Goal: Task Accomplishment & Management: Use online tool/utility

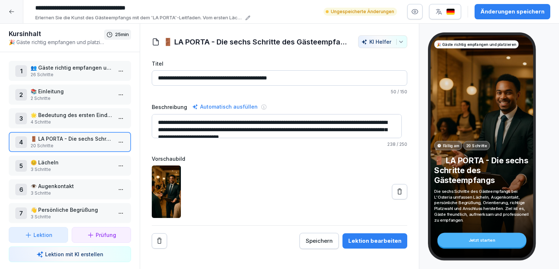
scroll to position [6, 0]
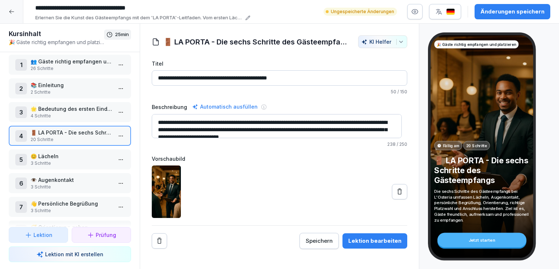
click at [58, 105] on p "🌟 Bedeutung des ersten Eindrucks" at bounding box center [72, 109] width 82 height 8
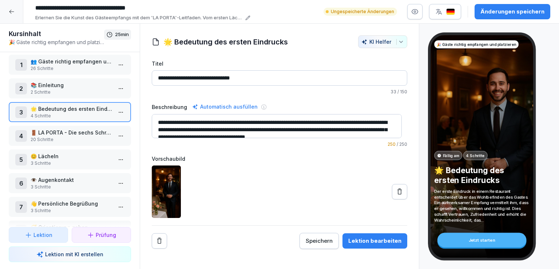
click at [395, 194] on button at bounding box center [399, 191] width 15 height 15
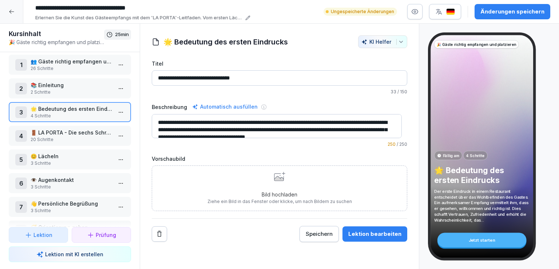
click at [265, 187] on div "Bild hochladen Ziehe ein Bild in das Fenster oder klicke, um nach Bildern zu su…" at bounding box center [280, 188] width 145 height 33
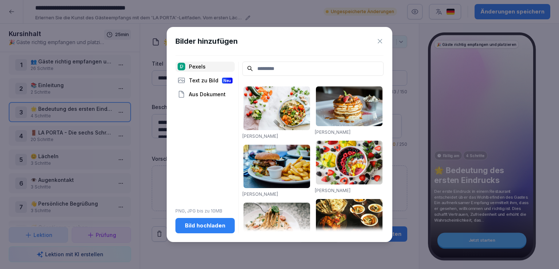
click at [197, 218] on button "Bild hochladen" at bounding box center [205, 225] width 59 height 15
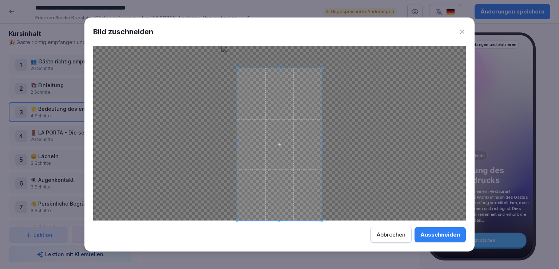
click at [280, 67] on span at bounding box center [280, 68] width 2 height 2
click at [319, 182] on span at bounding box center [279, 144] width 84 height 152
click at [443, 235] on div "Ausschneiden" at bounding box center [441, 235] width 40 height 8
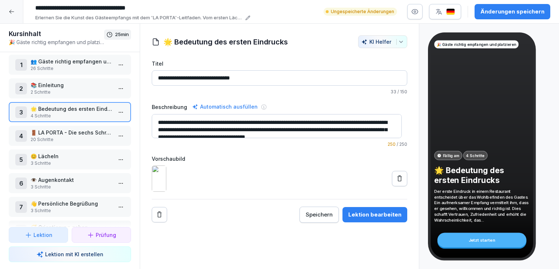
scroll to position [7, 0]
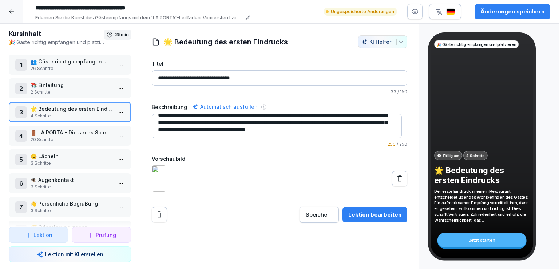
click at [49, 89] on p "2 Schritte" at bounding box center [72, 92] width 82 height 7
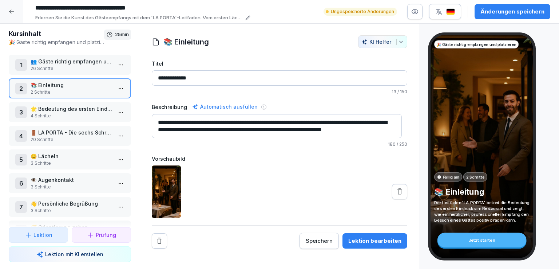
click at [68, 65] on p "26 Schritte" at bounding box center [72, 68] width 82 height 7
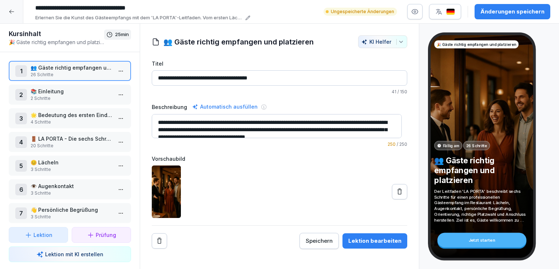
click at [74, 91] on p "📚 Einleitung" at bounding box center [72, 91] width 82 height 8
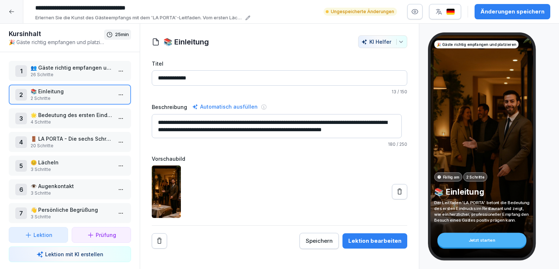
click at [74, 112] on p "🌟 Bedeutung des ersten Eindrucks" at bounding box center [72, 115] width 82 height 8
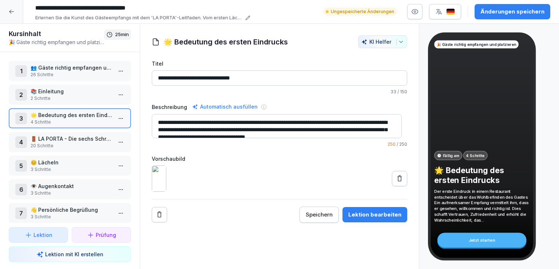
click at [76, 135] on p "🚪 LA PORTA - Die sechs Schritte des Gästeempfangs" at bounding box center [72, 139] width 82 height 8
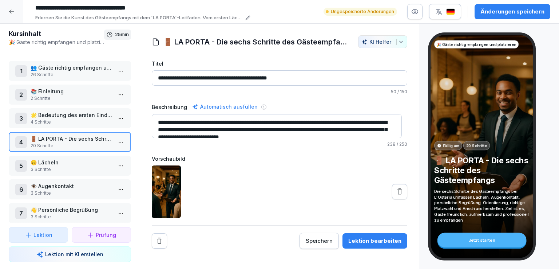
click at [71, 162] on p "😊 Lächeln" at bounding box center [72, 162] width 82 height 8
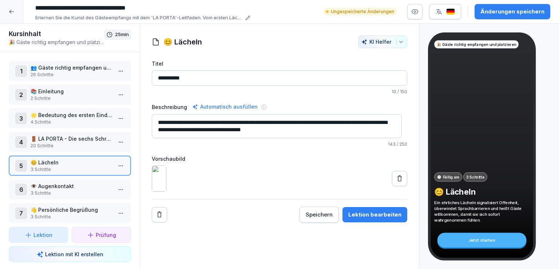
click at [76, 185] on p "👁️ Augenkontakt" at bounding box center [72, 186] width 82 height 8
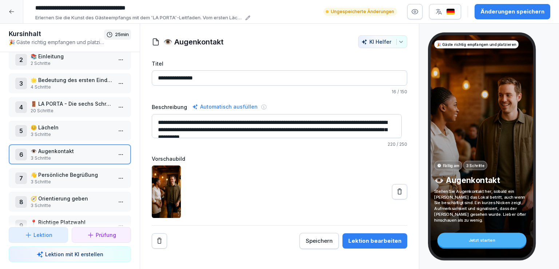
scroll to position [38, 0]
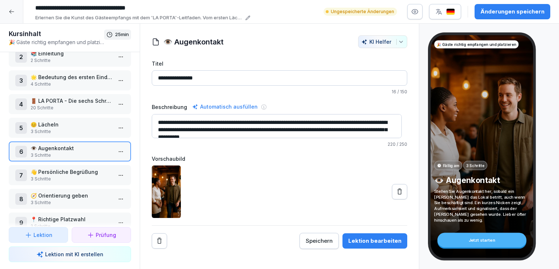
click at [78, 170] on p "👋 Persönliche Begrüßung" at bounding box center [72, 172] width 82 height 8
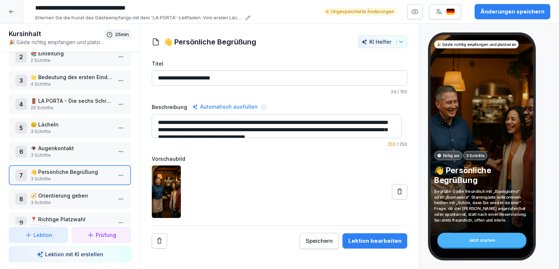
click at [482, 4] on button "Änderungen speichern" at bounding box center [513, 11] width 76 height 15
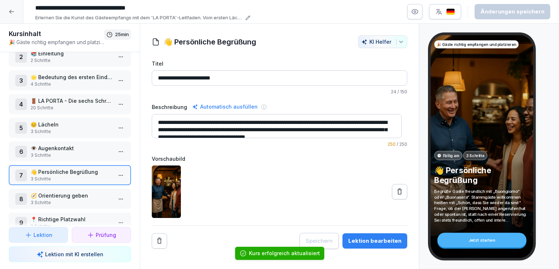
click at [10, 12] on icon at bounding box center [11, 12] width 5 height 4
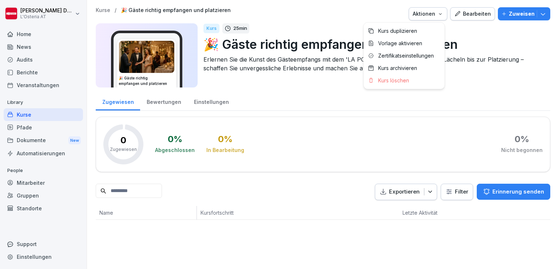
click at [433, 11] on div "Aktionen" at bounding box center [428, 14] width 31 height 8
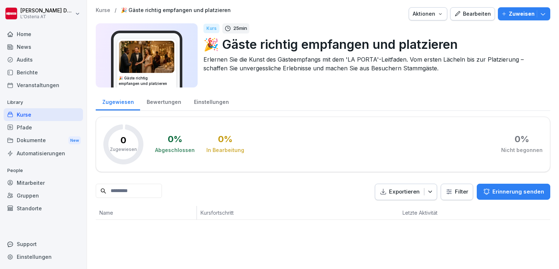
click at [331, 16] on html "Valeria Johanna Damiani L'Osteria AT Home News Audits Berichte Veranstaltungen …" at bounding box center [279, 134] width 559 height 269
click at [472, 11] on div "Bearbeiten" at bounding box center [472, 14] width 37 height 8
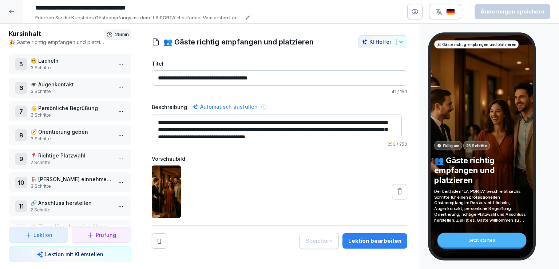
scroll to position [148, 0]
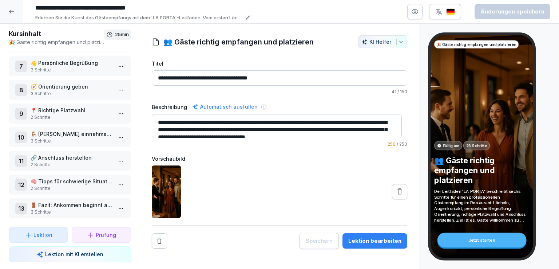
click at [80, 256] on p "Lektion mit KI erstellen" at bounding box center [74, 254] width 58 height 8
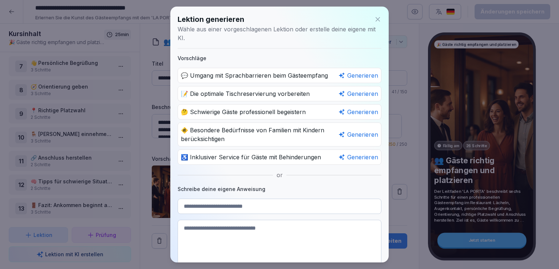
scroll to position [62, 0]
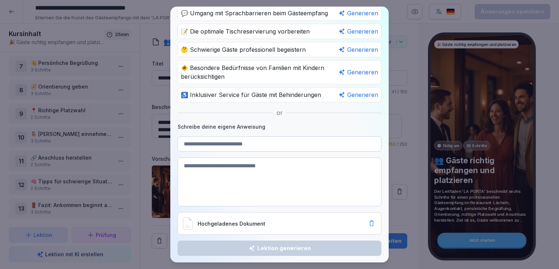
click at [350, 72] on div "Generieren" at bounding box center [359, 72] width 40 height 9
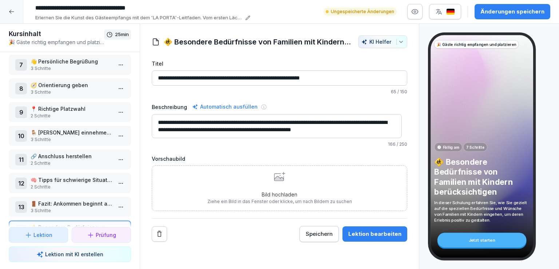
click at [157, 230] on icon "Remove" at bounding box center [159, 233] width 7 height 7
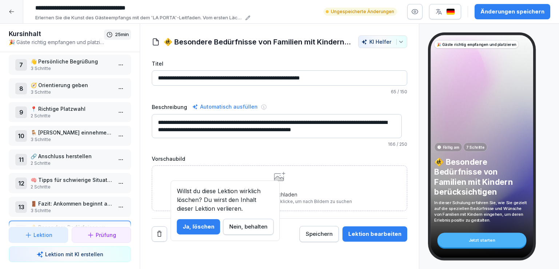
click at [202, 227] on div "Ja, löschen" at bounding box center [199, 227] width 32 height 8
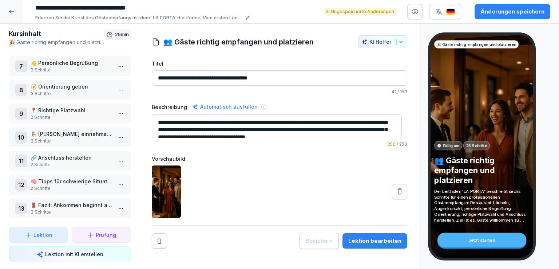
click at [80, 180] on p "🧠 Tipps für schwierige Situationen" at bounding box center [72, 181] width 82 height 8
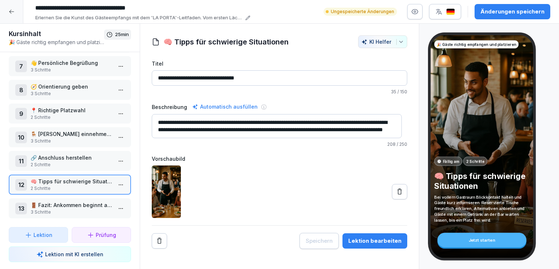
click at [92, 161] on p "2 Schritte" at bounding box center [72, 164] width 82 height 7
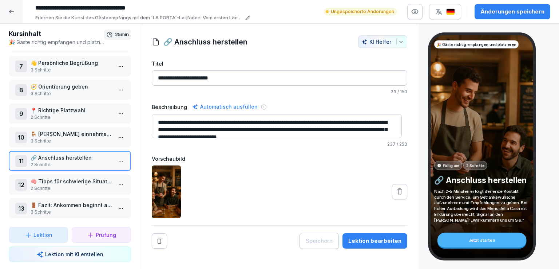
click at [64, 201] on p "🚪 Fazit: Ankommen beginnt an der Tür" at bounding box center [72, 205] width 82 height 8
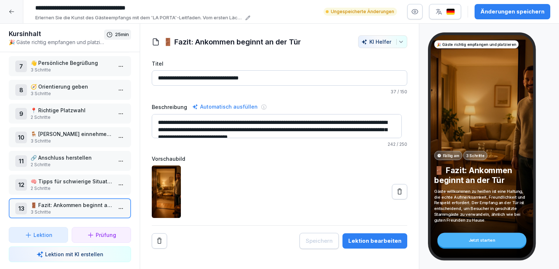
click at [80, 185] on p "2 Schritte" at bounding box center [72, 188] width 82 height 7
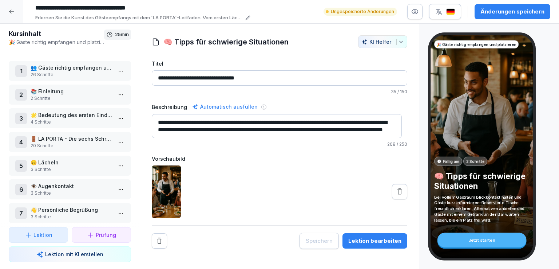
click at [84, 67] on p "👥 Gäste richtig empfangen und platzieren" at bounding box center [72, 68] width 82 height 8
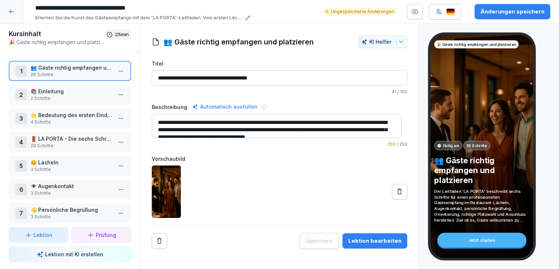
click at [247, 20] on div "Erlernen Sie die Kunst des Gästeempfangs mit dem 'LA PORTA'-Leitfaden. Vom erst…" at bounding box center [141, 17] width 218 height 7
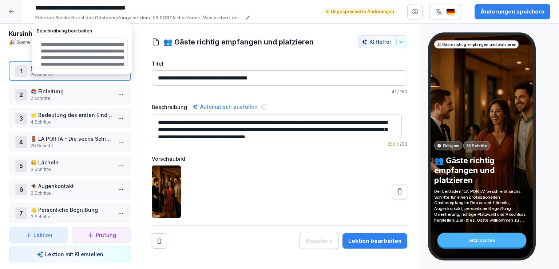
click at [248, 19] on icon at bounding box center [247, 17] width 5 height 5
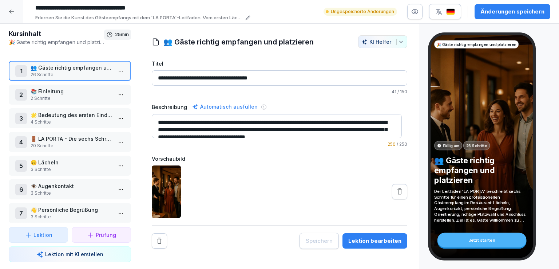
click at [248, 19] on icon at bounding box center [247, 17] width 5 height 5
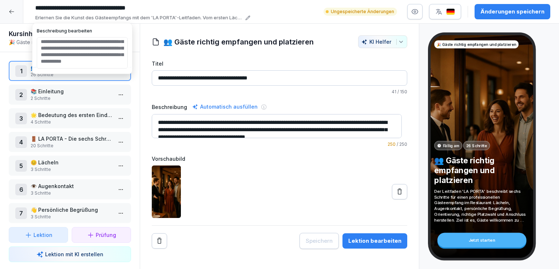
scroll to position [22, 0]
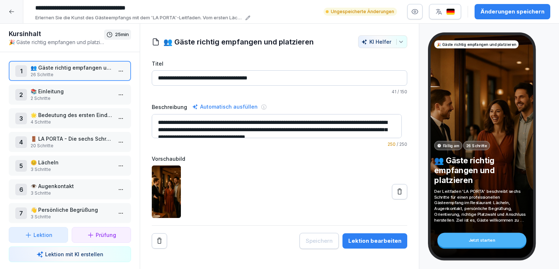
click at [264, 184] on div at bounding box center [280, 191] width 256 height 52
click at [86, 92] on p "📚 Einleitung" at bounding box center [72, 91] width 82 height 8
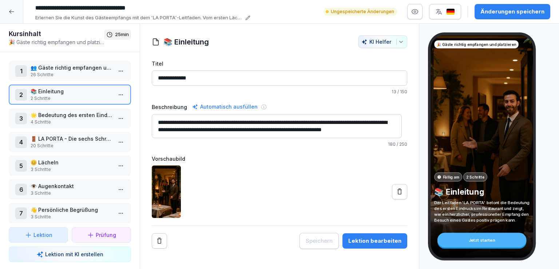
click at [80, 115] on p "🌟 Bedeutung des ersten Eindrucks" at bounding box center [72, 115] width 82 height 8
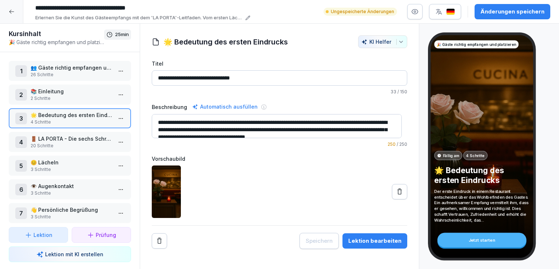
click at [82, 138] on p "🚪 LA PORTA - Die sechs Schritte des Gästeempfangs" at bounding box center [72, 139] width 82 height 8
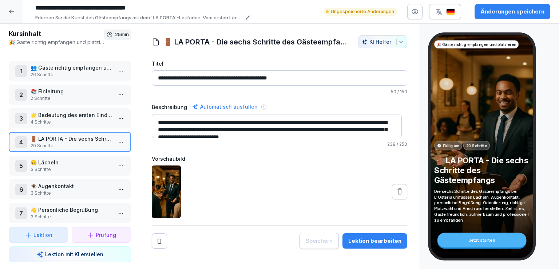
click at [83, 115] on p "🌟 Bedeutung des ersten Eindrucks" at bounding box center [72, 115] width 82 height 8
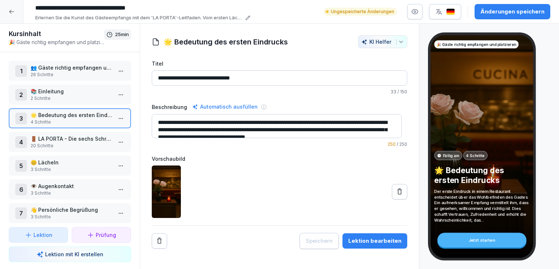
click at [83, 94] on p "📚 Einleitung" at bounding box center [72, 91] width 82 height 8
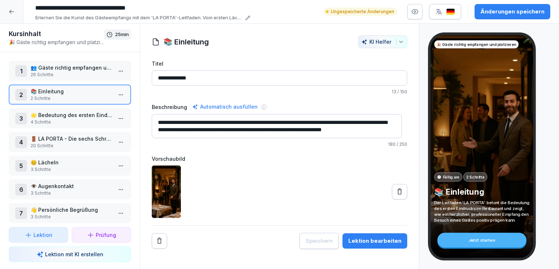
scroll to position [7, 0]
click at [70, 119] on p "4 Schritte" at bounding box center [72, 122] width 82 height 7
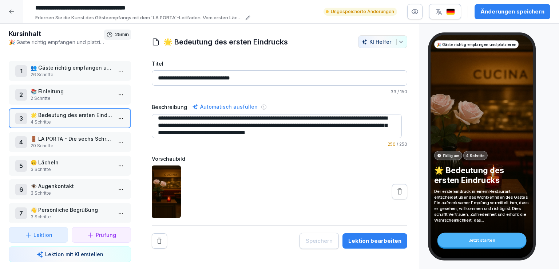
scroll to position [7, 0]
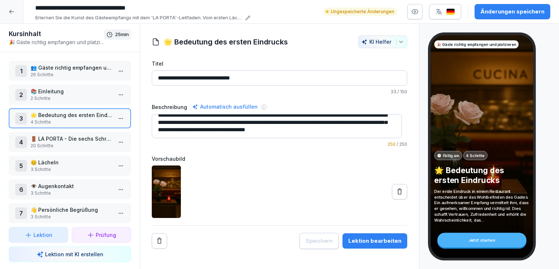
click at [74, 141] on p "🚪 LA PORTA - Die sechs Schritte des Gästeempfangs" at bounding box center [72, 139] width 82 height 8
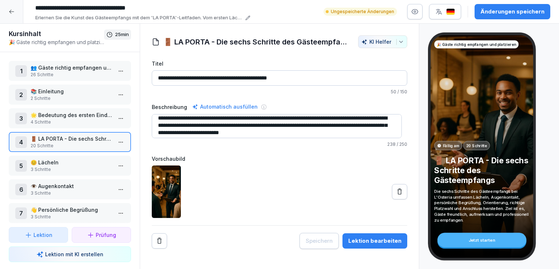
scroll to position [7, 0]
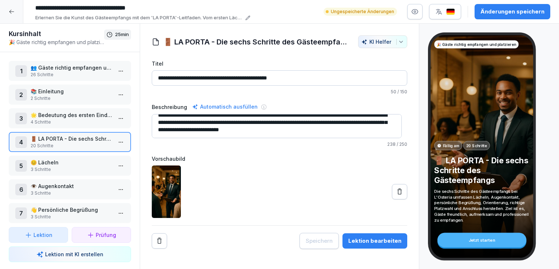
click at [82, 111] on p "🌟 Bedeutung des ersten Eindrucks" at bounding box center [72, 115] width 82 height 8
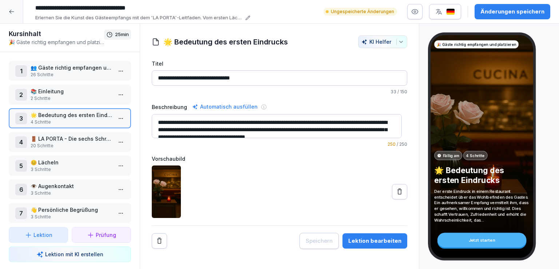
scroll to position [7, 0]
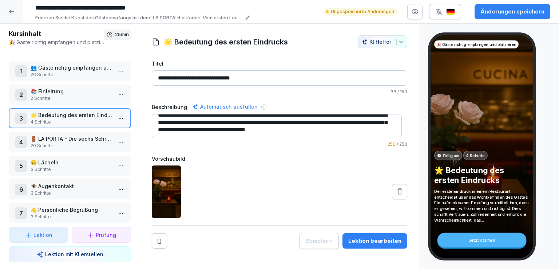
click at [363, 130] on textarea "**********" at bounding box center [277, 126] width 250 height 24
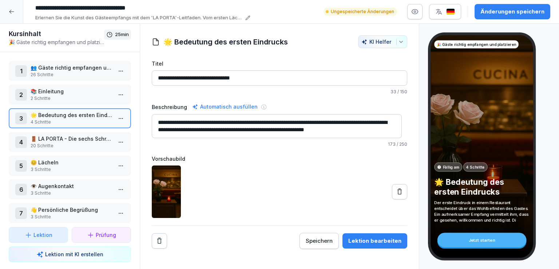
scroll to position [0, 0]
type textarea "**********"
click at [93, 138] on p "🚪 LA PORTA - Die sechs Schritte des Gästeempfangs" at bounding box center [72, 139] width 82 height 8
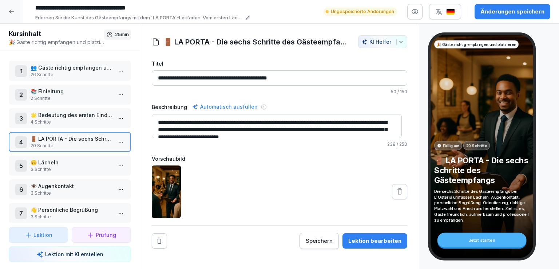
click at [82, 166] on p "3 Schritte" at bounding box center [72, 169] width 82 height 7
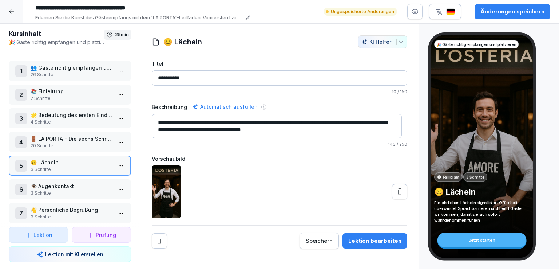
click at [83, 185] on p "👁️ Augenkontakt" at bounding box center [72, 186] width 82 height 8
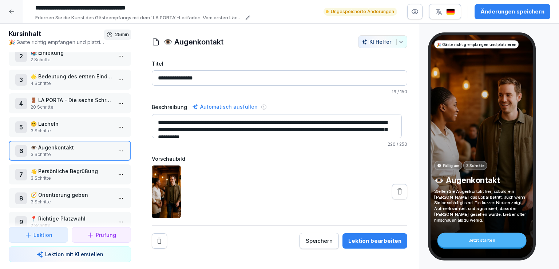
scroll to position [40, 0]
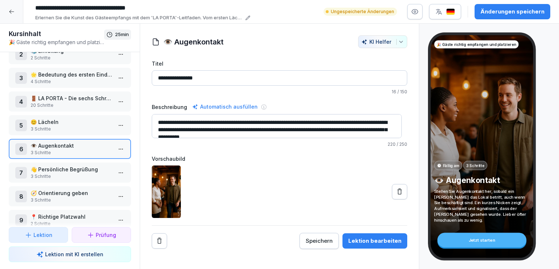
click at [83, 175] on p "3 Schritte" at bounding box center [72, 176] width 82 height 7
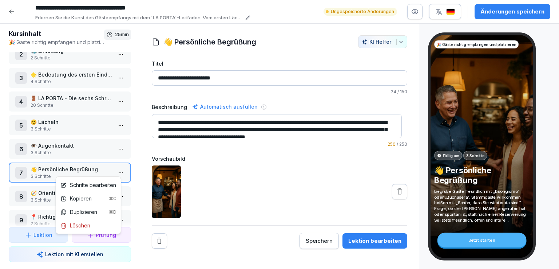
click at [117, 170] on html "**********" at bounding box center [279, 134] width 559 height 269
click at [231, 190] on html "**********" at bounding box center [279, 134] width 559 height 269
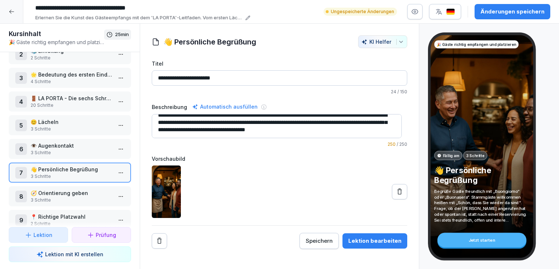
click at [368, 243] on div "Lektion bearbeiten" at bounding box center [375, 241] width 53 height 8
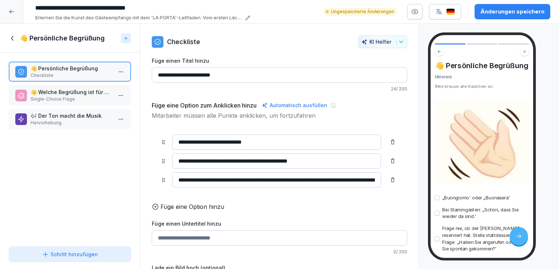
click at [62, 92] on p "👋 Welche Begrüßung ist für einen Stammgast am besten geeignet?" at bounding box center [72, 92] width 82 height 8
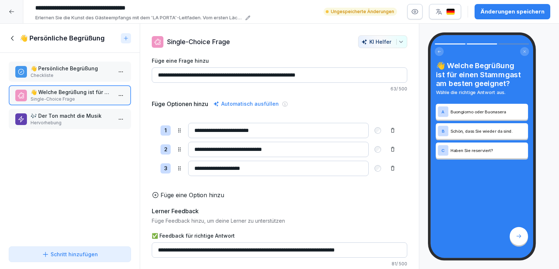
click at [72, 78] on p "Checkliste" at bounding box center [72, 75] width 82 height 7
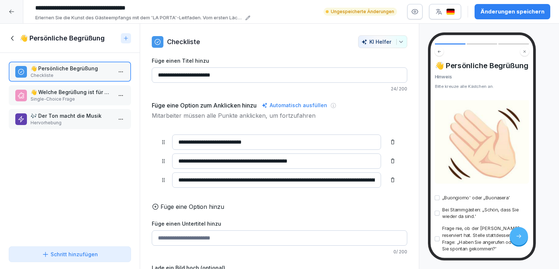
click at [175, 209] on p "Füge eine Option hinzu" at bounding box center [193, 206] width 64 height 9
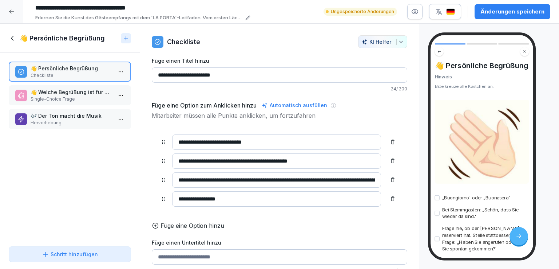
type input "**********"
click at [70, 97] on p "Single-Choice Frage" at bounding box center [72, 99] width 82 height 7
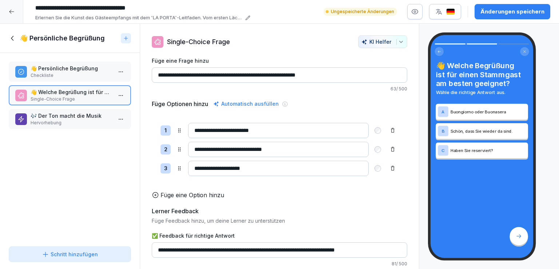
click at [67, 118] on p "🎶 Der Ton macht die Musik" at bounding box center [72, 116] width 82 height 8
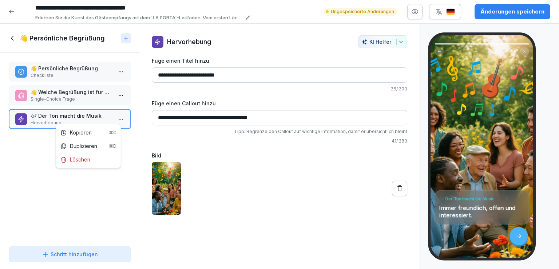
click at [114, 119] on html "**********" at bounding box center [279, 134] width 559 height 269
click at [83, 159] on div "Löschen" at bounding box center [75, 159] width 30 height 8
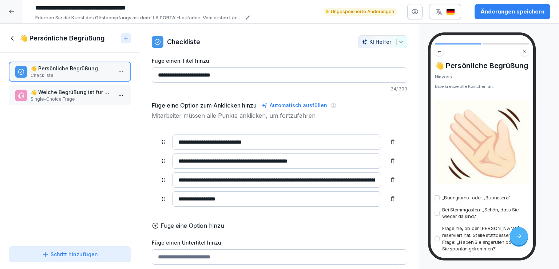
scroll to position [40, 0]
click at [71, 101] on p "Single-Choice Frage" at bounding box center [72, 99] width 82 height 7
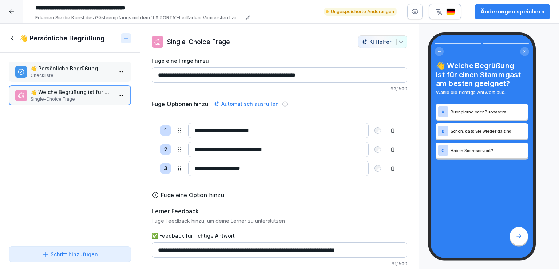
click at [13, 40] on icon at bounding box center [13, 38] width 8 height 8
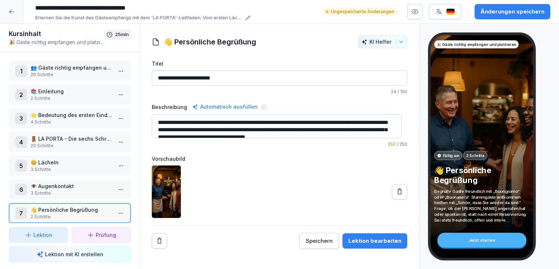
click at [75, 70] on p "👥 Gäste richtig empfangen und platzieren" at bounding box center [72, 68] width 82 height 8
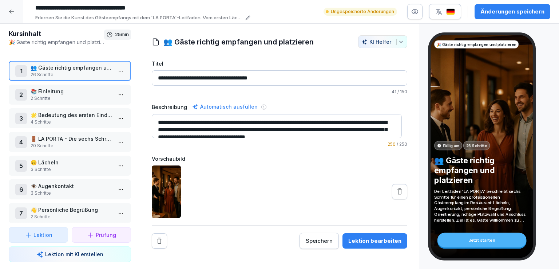
click at [366, 244] on div "Lektion bearbeiten" at bounding box center [375, 241] width 53 height 8
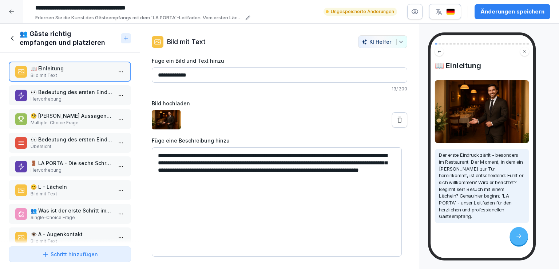
click at [69, 92] on p "👀 Bedeutung des ersten Eindrucks" at bounding box center [72, 92] width 82 height 8
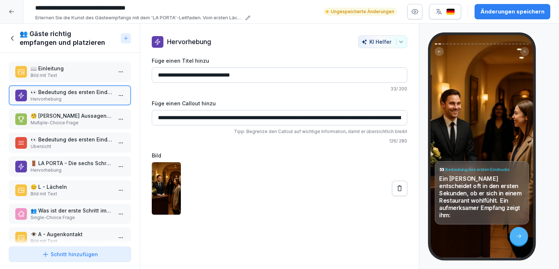
click at [76, 112] on p "🧐 [PERSON_NAME] Aussagen beschreiben die Bedeutung des ersten Eindrucks?" at bounding box center [72, 116] width 82 height 8
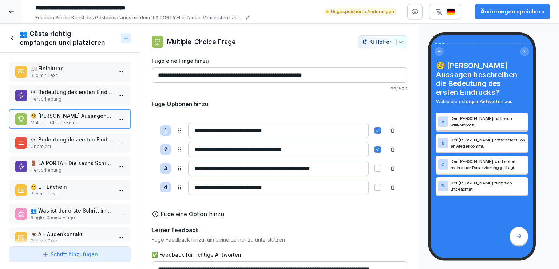
click at [83, 92] on p "👀 Bedeutung des ersten Eindrucks" at bounding box center [72, 92] width 82 height 8
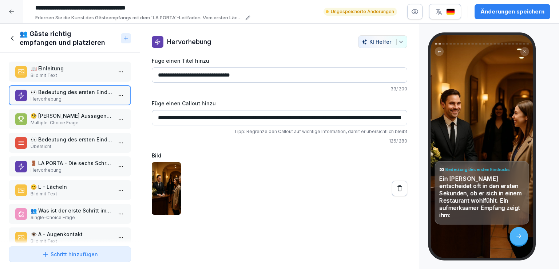
click at [84, 117] on p "🧐 [PERSON_NAME] Aussagen beschreiben die Bedeutung des ersten Eindrucks?" at bounding box center [72, 116] width 82 height 8
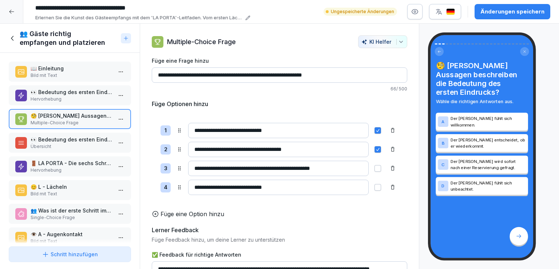
click at [84, 139] on p "👀 Bedeutung des ersten Eindrucks" at bounding box center [72, 139] width 82 height 8
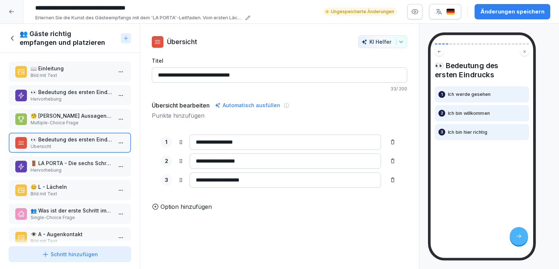
click at [81, 160] on p "🚪 LA PORTA - Die sechs Schritte des Gästeempfangs" at bounding box center [72, 163] width 82 height 8
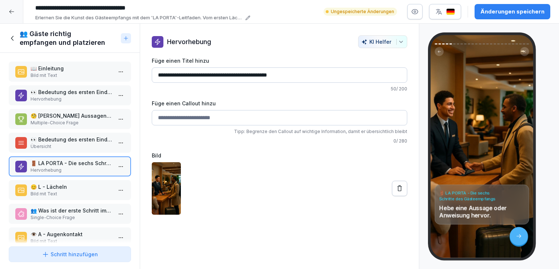
click at [80, 183] on p "😊 L - Lächeln" at bounding box center [72, 187] width 82 height 8
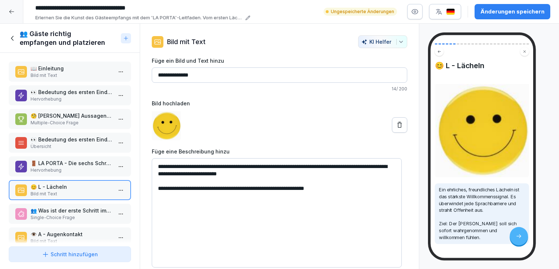
click at [75, 214] on p "Single-Choice Frage" at bounding box center [72, 217] width 82 height 7
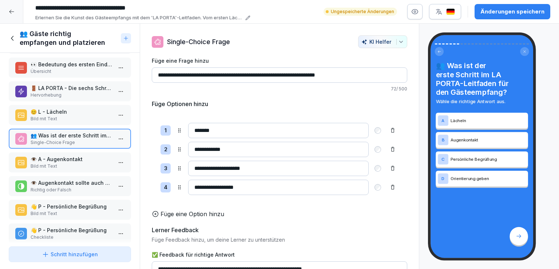
scroll to position [84, 0]
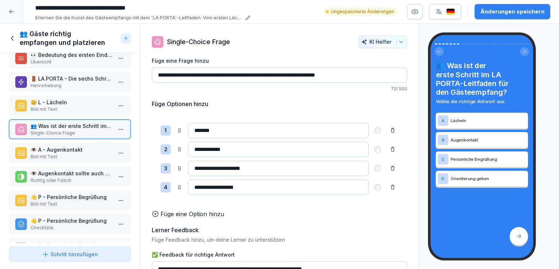
click at [76, 153] on p "Bild mit Text" at bounding box center [72, 156] width 82 height 7
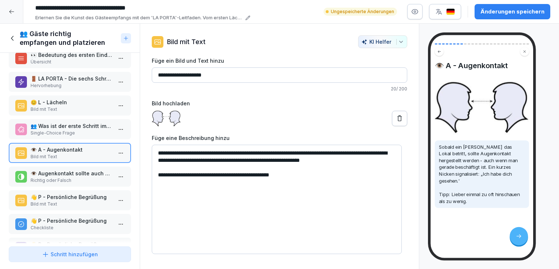
click at [76, 177] on p "Richtig oder Falsch" at bounding box center [72, 180] width 82 height 7
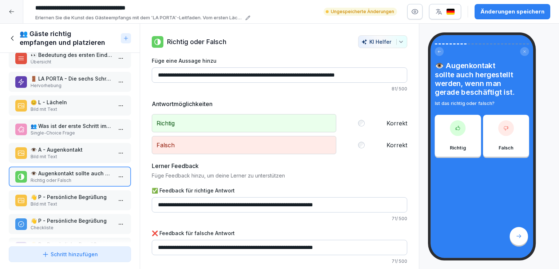
click at [77, 193] on p "👋 P - Persönliche Begrüßung" at bounding box center [72, 197] width 82 height 8
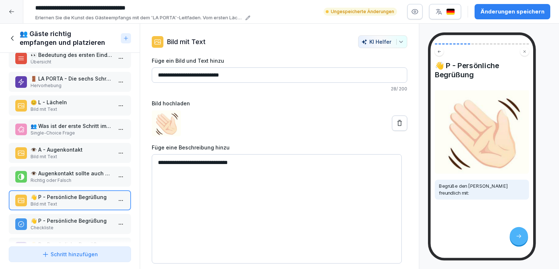
click at [80, 217] on p "👋 P - Persönliche Begrüßung" at bounding box center [72, 221] width 82 height 8
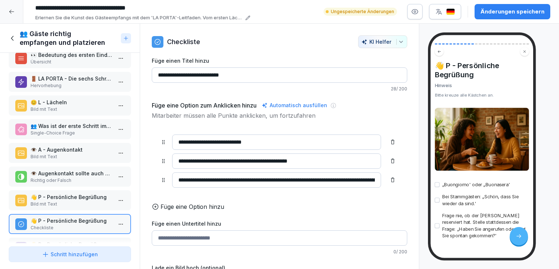
click at [79, 193] on p "👋 P - Persönliche Begrüßung" at bounding box center [72, 197] width 82 height 8
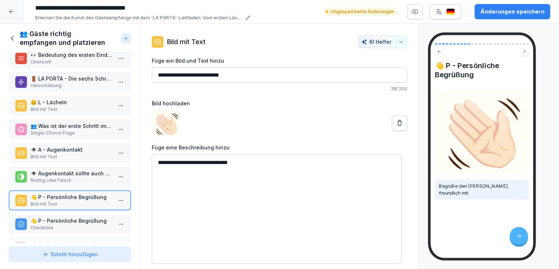
click at [86, 220] on p "👋 P - Persönliche Begrüßung" at bounding box center [72, 221] width 82 height 8
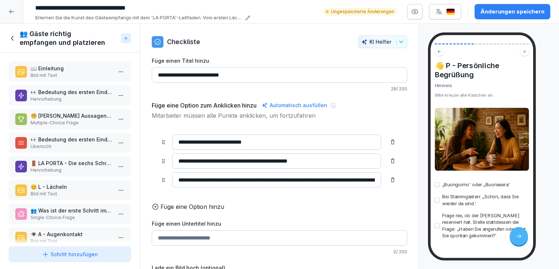
click at [12, 37] on icon at bounding box center [13, 38] width 8 height 8
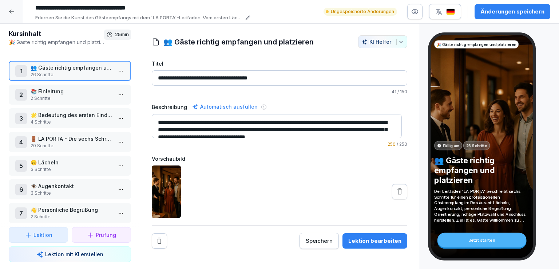
click at [78, 93] on p "📚 Einleitung" at bounding box center [72, 91] width 82 height 8
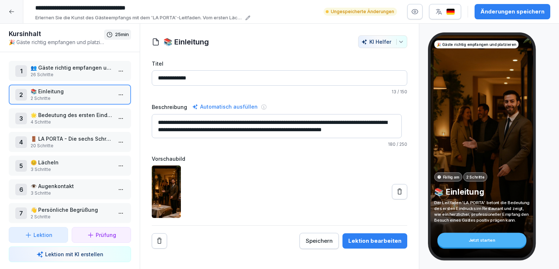
click at [365, 241] on div "Lektion bearbeiten" at bounding box center [375, 241] width 53 height 8
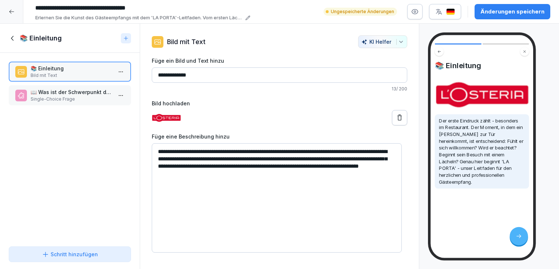
click at [67, 97] on p "Single-Choice Frage" at bounding box center [72, 99] width 82 height 7
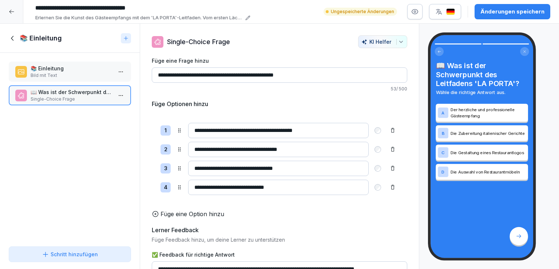
click at [54, 72] on p "Bild mit Text" at bounding box center [72, 75] width 82 height 7
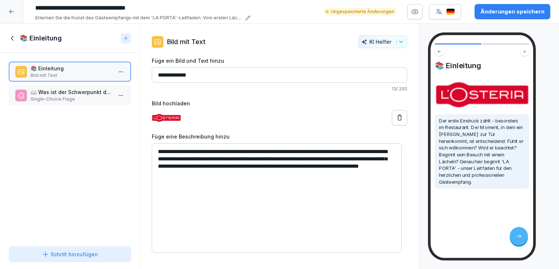
click at [68, 82] on div "📚 Einleitung Bild mit Text 📖 Was ist der Schwerpunkt des Leitfadens 'LA PORTA'?…" at bounding box center [70, 148] width 140 height 190
click at [75, 102] on div "📖 Was ist der Schwerpunkt des Leitfadens 'LA PORTA'? Single-Choice Frage" at bounding box center [70, 95] width 122 height 20
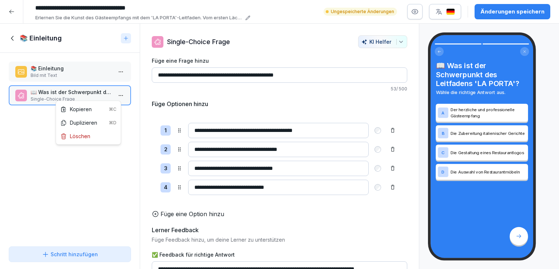
click at [115, 96] on html "**********" at bounding box center [279, 134] width 559 height 269
click at [84, 138] on div "Löschen" at bounding box center [75, 136] width 30 height 8
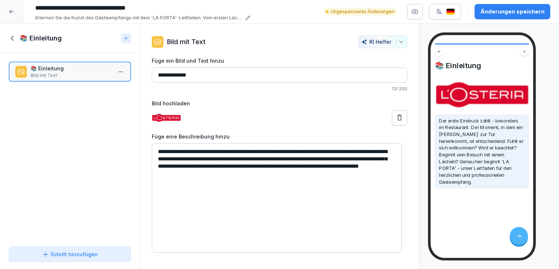
click at [12, 37] on icon at bounding box center [12, 38] width 3 height 5
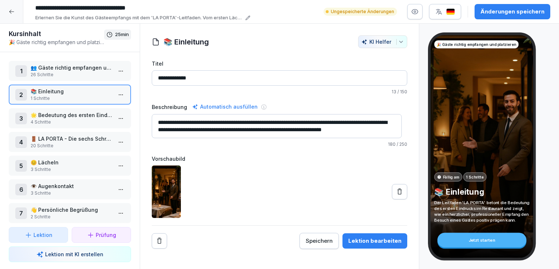
click at [80, 117] on p "🌟 Bedeutung des ersten Eindrucks" at bounding box center [72, 115] width 82 height 8
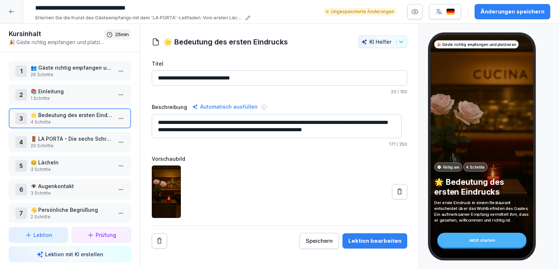
click at [373, 241] on div "Lektion bearbeiten" at bounding box center [375, 241] width 53 height 8
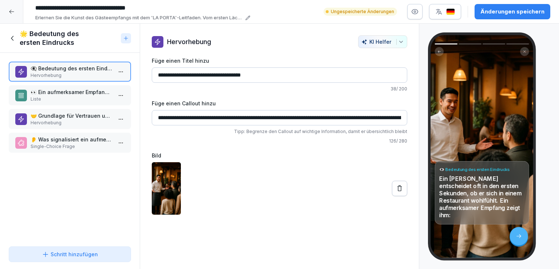
click at [74, 99] on p "Liste" at bounding box center [72, 99] width 82 height 7
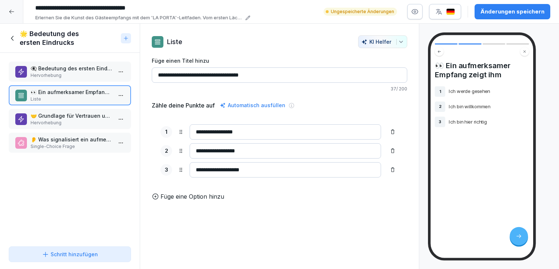
click at [79, 114] on p "🤝 Grundlage für Vertrauen und Zufriedenheit" at bounding box center [72, 116] width 82 height 8
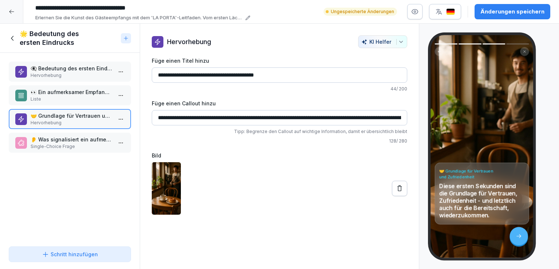
click at [85, 135] on p "👂 Was signalisiert ein aufmerksamer Empfang einem [PERSON_NAME]?" at bounding box center [72, 139] width 82 height 8
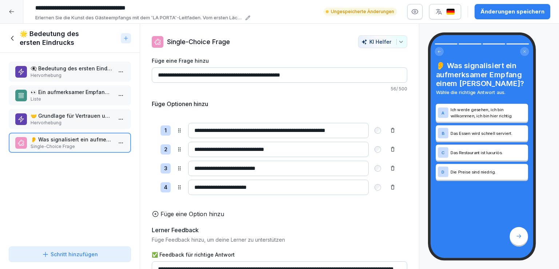
click at [117, 139] on html "**********" at bounding box center [279, 134] width 559 height 269
click at [92, 181] on div "Löschen" at bounding box center [89, 182] width 62 height 13
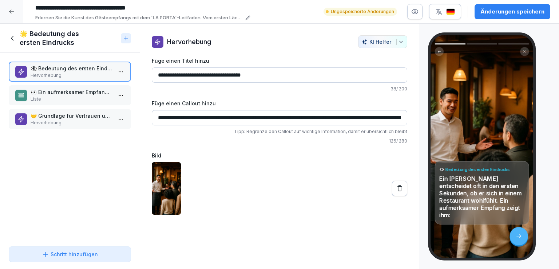
click at [76, 118] on p "🤝 Grundlage für Vertrauen und Zufriedenheit" at bounding box center [72, 116] width 82 height 8
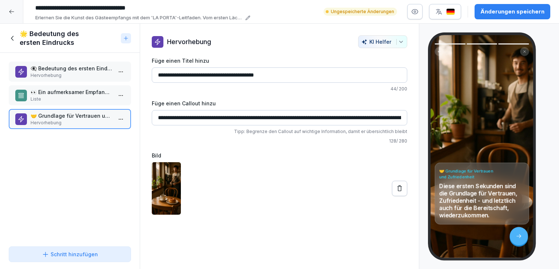
click at [9, 37] on icon at bounding box center [13, 38] width 8 height 8
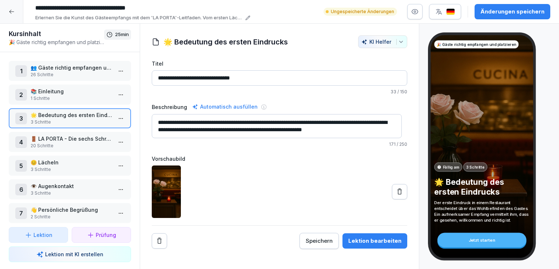
click at [72, 140] on p "🚪 LA PORTA - Die sechs Schritte des Gästeempfangs" at bounding box center [72, 139] width 82 height 8
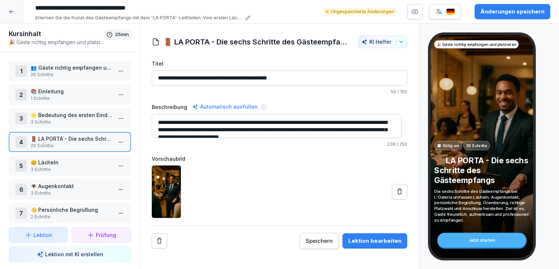
click at [378, 239] on div "Lektion bearbeiten" at bounding box center [375, 241] width 53 height 8
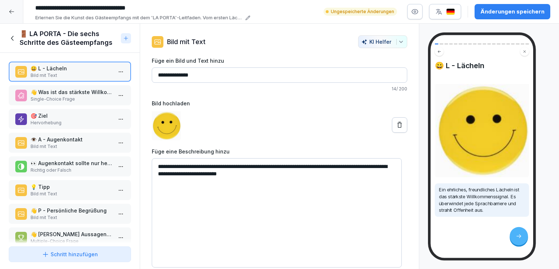
click at [12, 36] on icon at bounding box center [13, 38] width 8 height 8
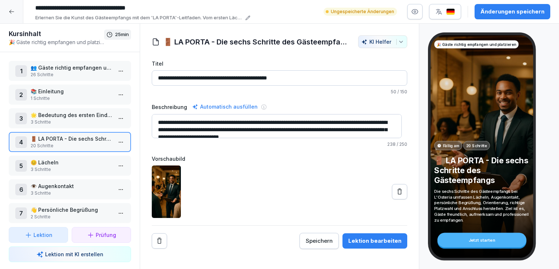
click at [64, 166] on p "3 Schritte" at bounding box center [72, 169] width 82 height 7
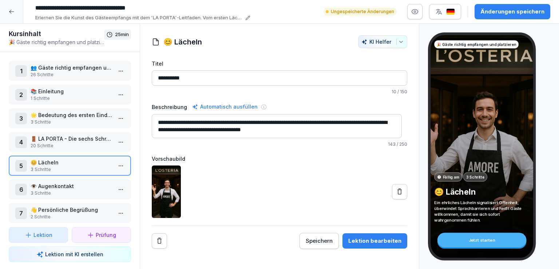
click at [379, 238] on div "Lektion bearbeiten" at bounding box center [375, 241] width 53 height 8
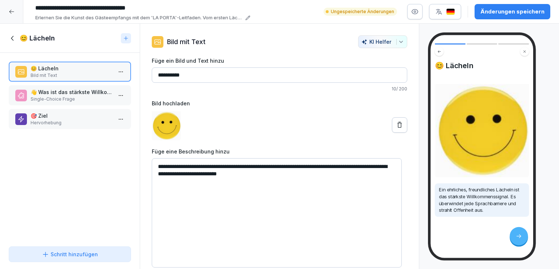
click at [66, 96] on p "Single-Choice Frage" at bounding box center [72, 99] width 82 height 7
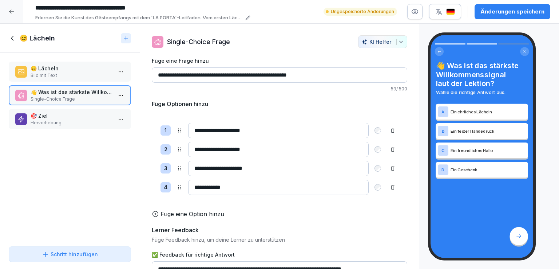
click at [74, 123] on p "Hervorhebung" at bounding box center [72, 122] width 82 height 7
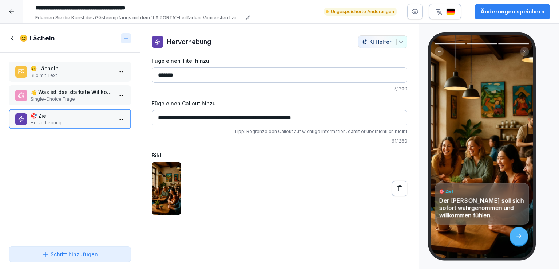
click at [55, 72] on p "Bild mit Text" at bounding box center [72, 75] width 82 height 7
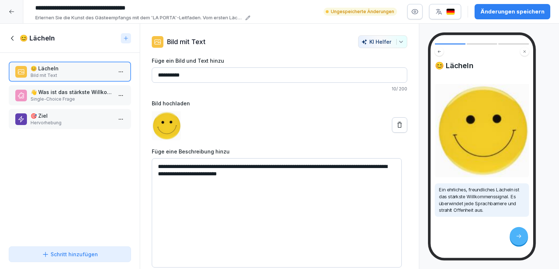
click at [13, 39] on icon at bounding box center [13, 38] width 8 height 8
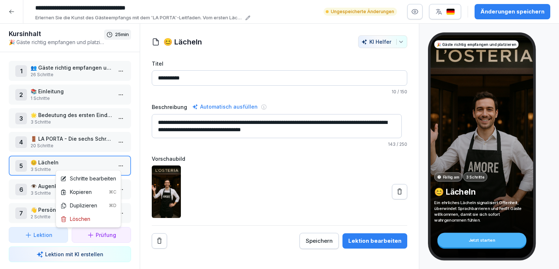
click at [117, 165] on html "**********" at bounding box center [279, 134] width 559 height 269
click at [96, 219] on div "Löschen" at bounding box center [89, 218] width 62 height 13
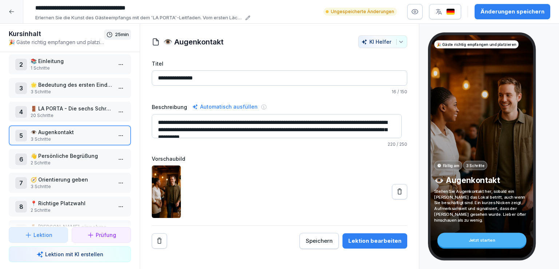
scroll to position [35, 0]
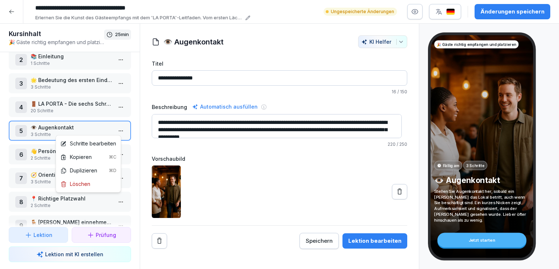
click at [115, 129] on html "**********" at bounding box center [279, 134] width 559 height 269
click at [93, 181] on div "Löschen" at bounding box center [89, 183] width 62 height 13
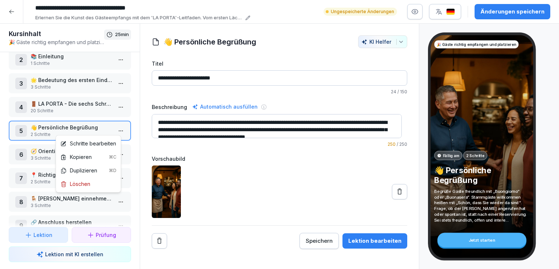
click at [116, 129] on html "**********" at bounding box center [279, 134] width 559 height 269
click at [86, 188] on div "Löschen" at bounding box center [89, 183] width 62 height 13
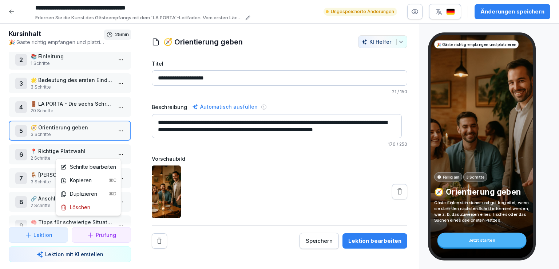
click at [116, 150] on html "**********" at bounding box center [279, 134] width 559 height 269
click at [85, 204] on div "Löschen" at bounding box center [75, 207] width 30 height 8
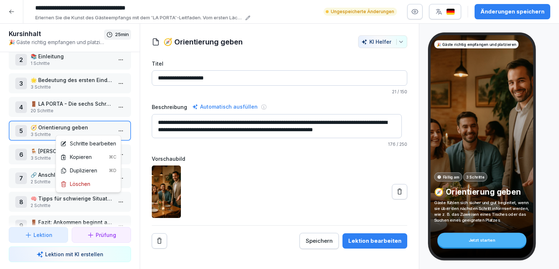
click at [116, 128] on html "**********" at bounding box center [279, 134] width 559 height 269
click at [84, 185] on div "Löschen" at bounding box center [75, 184] width 30 height 8
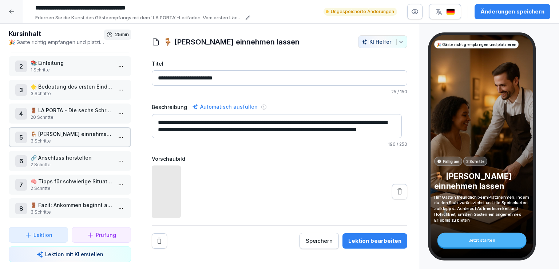
scroll to position [31, 0]
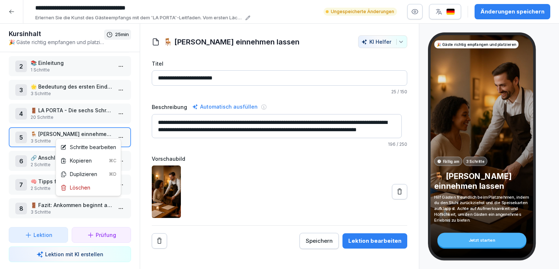
click at [117, 131] on html "**********" at bounding box center [279, 134] width 559 height 269
click at [82, 188] on div "Löschen" at bounding box center [75, 188] width 30 height 8
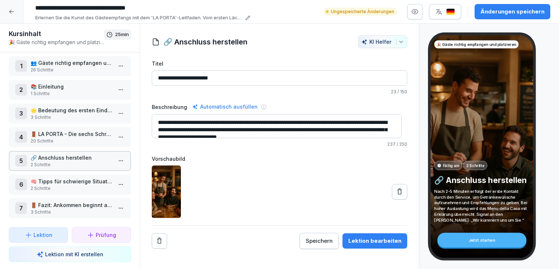
scroll to position [8, 0]
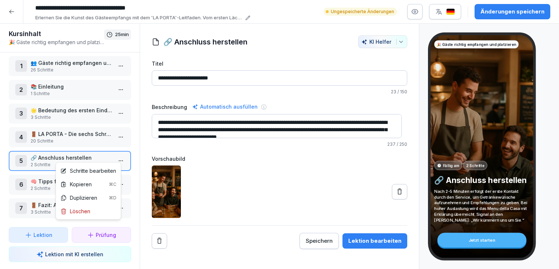
click at [118, 154] on html "**********" at bounding box center [279, 134] width 559 height 269
click at [87, 210] on div "Löschen" at bounding box center [75, 211] width 30 height 8
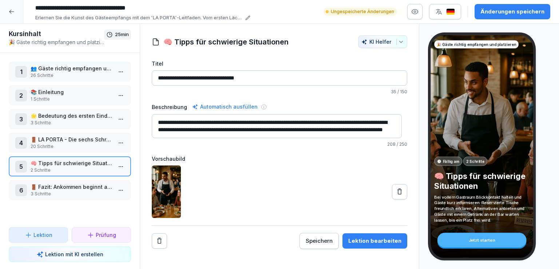
click at [70, 190] on p "3 Schritte" at bounding box center [72, 193] width 82 height 7
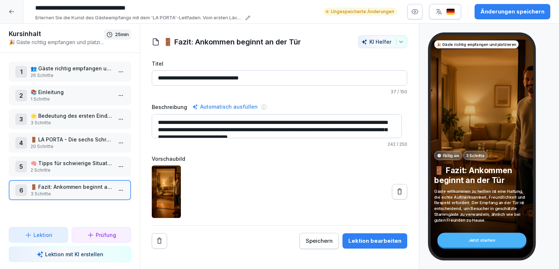
click at [71, 164] on p "🧠 Tipps für schwierige Situationen" at bounding box center [72, 163] width 82 height 8
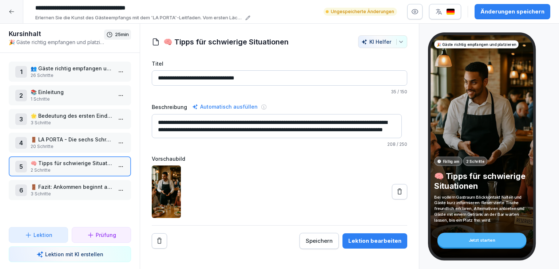
click at [72, 134] on div "4 🚪 LA PORTA - Die sechs Schritte des Gästeempfangs 20 Schritte" at bounding box center [70, 143] width 122 height 20
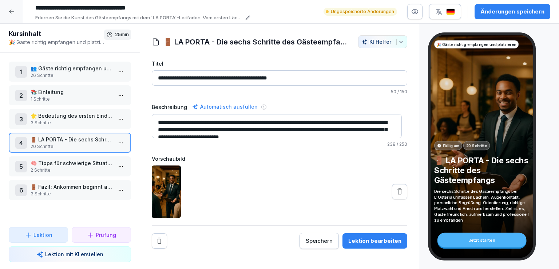
click at [394, 243] on div "Lektion bearbeiten" at bounding box center [375, 241] width 53 height 8
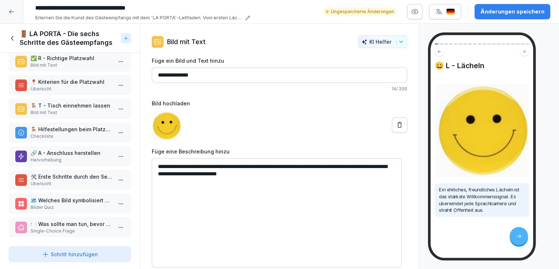
scroll to position [296, 0]
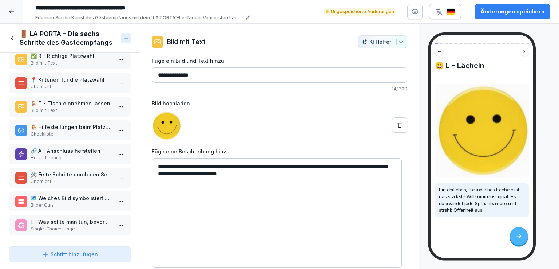
click at [73, 170] on p "🛠️ Erste Schritte durch den Service" at bounding box center [72, 174] width 82 height 8
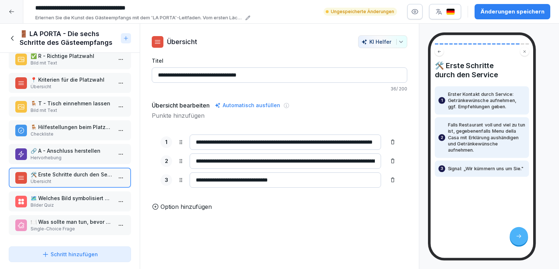
click at [75, 194] on p "🗺️ Welches Bild symbolisiert die Orientierungshilfe für Gäste?" at bounding box center [72, 198] width 82 height 8
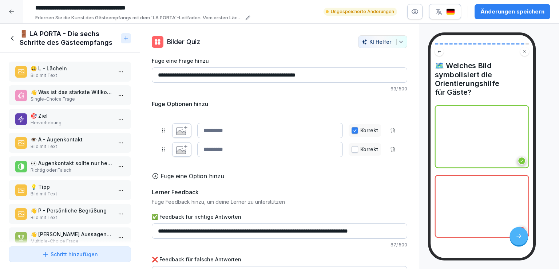
click at [61, 72] on p "😀 L - Lächeln" at bounding box center [72, 68] width 82 height 8
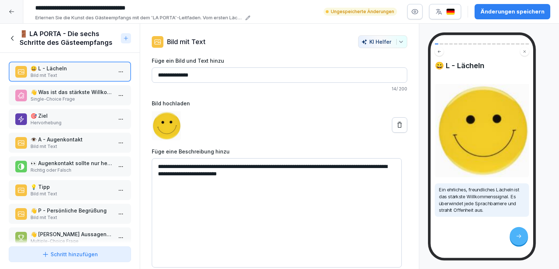
click at [74, 90] on p "👋 Was ist das stärkste Willkommenssignal laut dem LA PORTA Konzept?" at bounding box center [72, 92] width 82 height 8
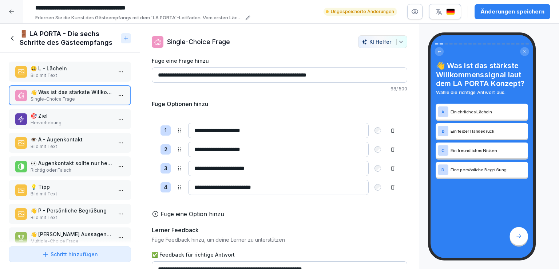
click at [78, 114] on p "🎯 Ziel" at bounding box center [72, 116] width 82 height 8
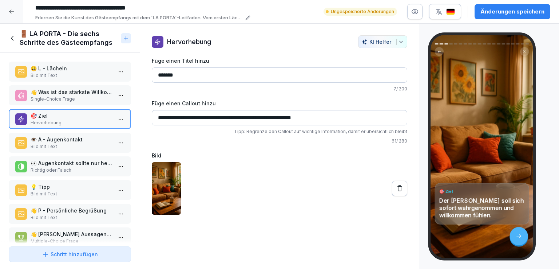
click at [82, 140] on p "👁️ A - Augenkontakt" at bounding box center [72, 139] width 82 height 8
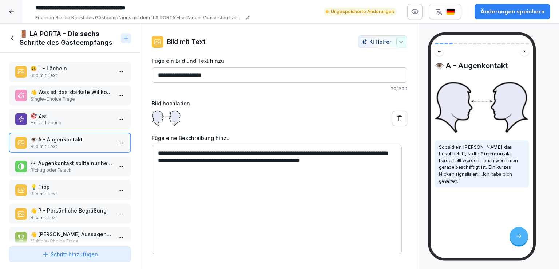
click at [86, 98] on p "Single-Choice Frage" at bounding box center [72, 99] width 82 height 7
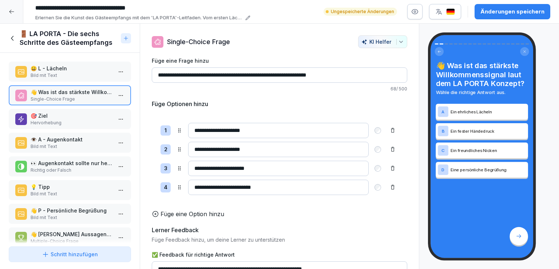
click at [83, 76] on p "Bild mit Text" at bounding box center [72, 75] width 82 height 7
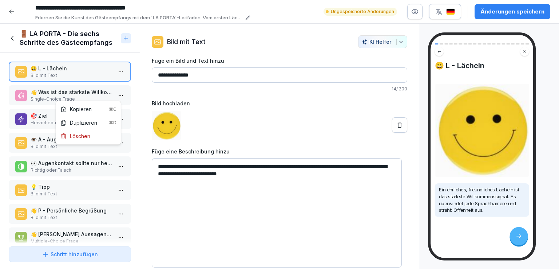
click at [118, 92] on html "**********" at bounding box center [279, 134] width 559 height 269
click at [91, 135] on div "Löschen" at bounding box center [89, 135] width 62 height 13
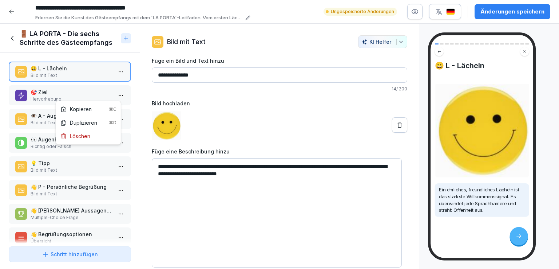
click at [117, 92] on html "**********" at bounding box center [279, 134] width 559 height 269
click at [57, 97] on html "**********" at bounding box center [279, 134] width 559 height 269
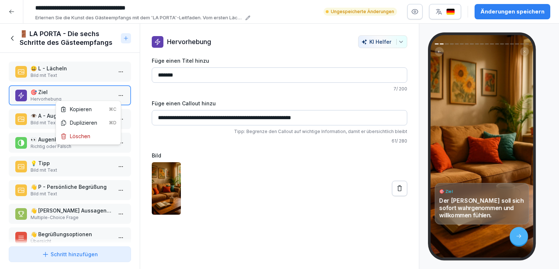
click at [117, 92] on html "**********" at bounding box center [279, 134] width 559 height 269
click at [95, 136] on div "Löschen" at bounding box center [89, 135] width 62 height 13
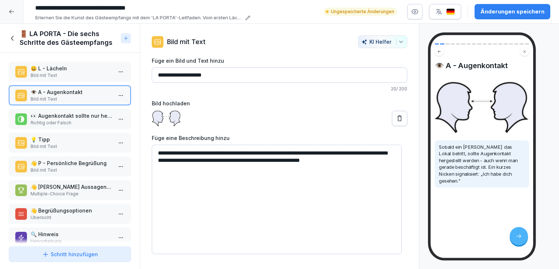
click at [79, 118] on p "👀 Augenkontakt sollte nur hergestellt werden, wenn man nicht beschäftigt ist." at bounding box center [72, 116] width 82 height 8
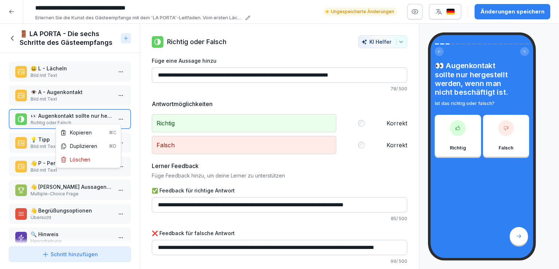
click at [114, 117] on html "**********" at bounding box center [279, 134] width 559 height 269
click at [81, 162] on div "Löschen" at bounding box center [75, 159] width 30 height 8
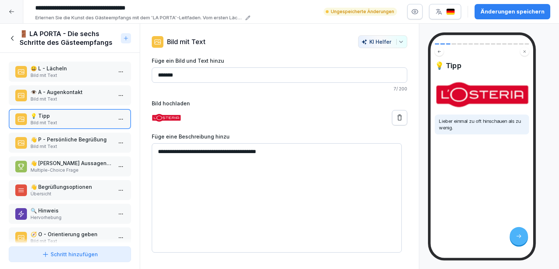
click at [65, 137] on p "👋 P - Persönliche Begrüßung" at bounding box center [72, 139] width 82 height 8
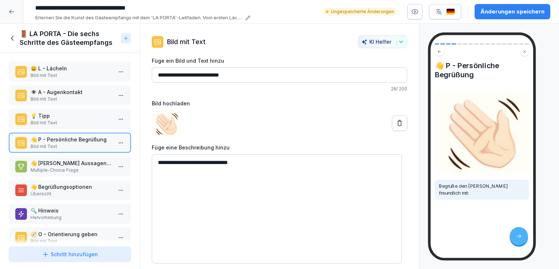
click at [77, 161] on p "👋 [PERSON_NAME] Aussagen gehören zur persönlichen Begrüßung im LA PORTA Konzept?" at bounding box center [72, 163] width 82 height 8
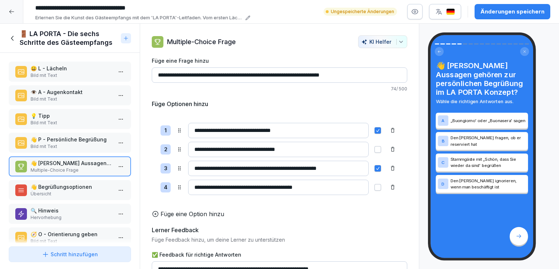
click at [82, 185] on p "👋 Begrüßungsoptionen" at bounding box center [72, 187] width 82 height 8
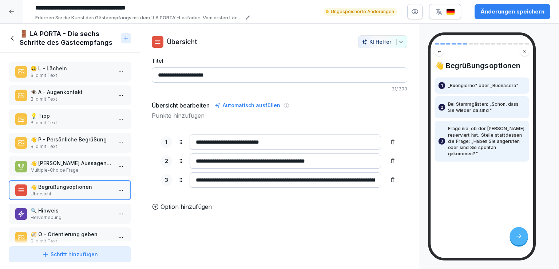
click at [83, 139] on p "👋 P - Persönliche Begrüßung" at bounding box center [72, 139] width 82 height 8
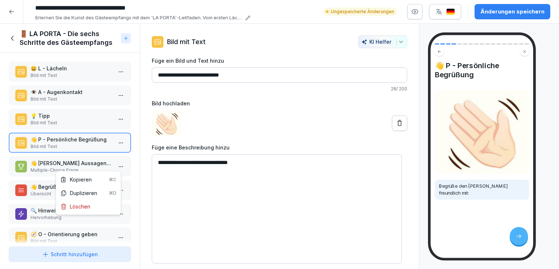
click at [114, 163] on html "**********" at bounding box center [279, 134] width 559 height 269
click at [87, 207] on div "Löschen" at bounding box center [75, 206] width 30 height 8
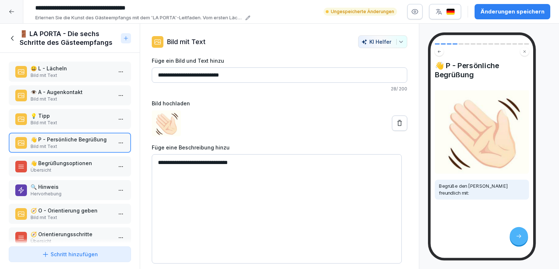
click at [67, 164] on p "👋 Begrüßungsoptionen" at bounding box center [72, 163] width 82 height 8
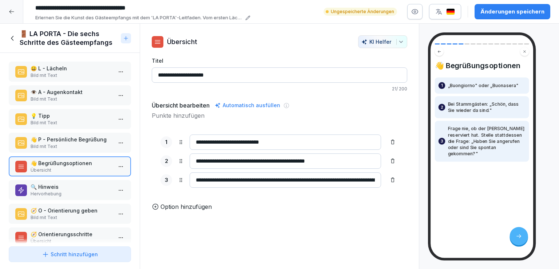
click at [244, 141] on input "**********" at bounding box center [286, 141] width 192 height 15
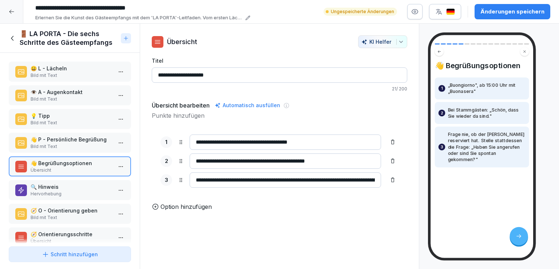
type input "**********"
click at [63, 185] on p "🔍 Hinweis" at bounding box center [72, 187] width 82 height 8
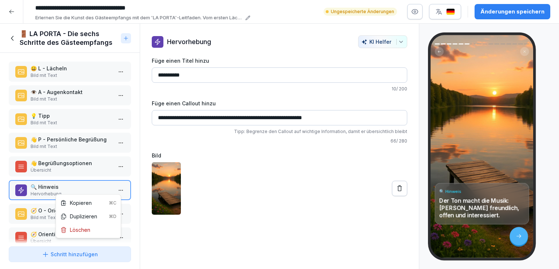
click at [119, 185] on html "**********" at bounding box center [279, 134] width 559 height 269
click at [75, 228] on div "Löschen" at bounding box center [75, 230] width 30 height 8
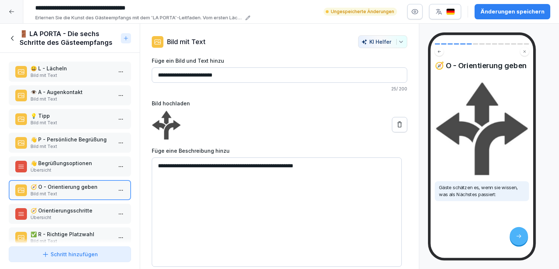
click at [76, 206] on p "🧭 Orientierungsschritte" at bounding box center [72, 210] width 82 height 8
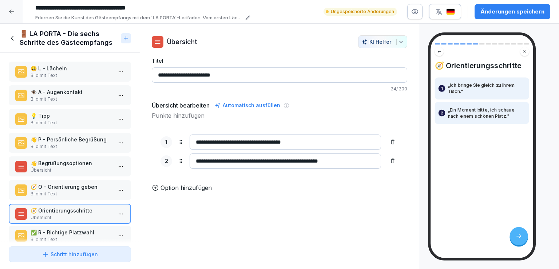
click at [78, 228] on p "✅ R - Richtige Platzwahl" at bounding box center [72, 232] width 82 height 8
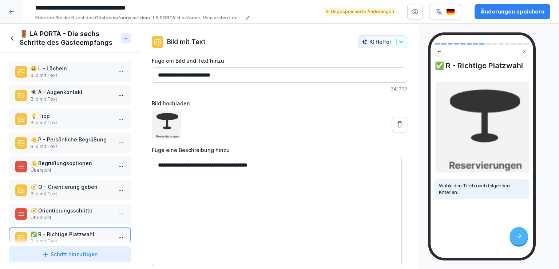
click at [87, 206] on p "🧭 Orientierungsschritte" at bounding box center [72, 210] width 82 height 8
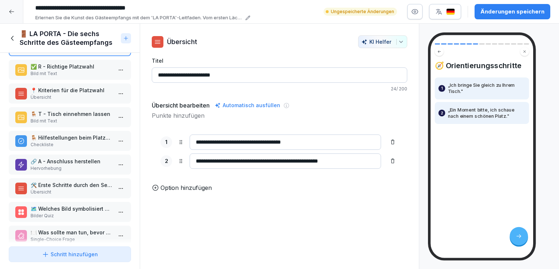
scroll to position [179, 0]
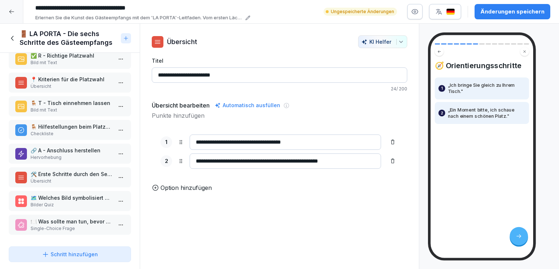
click at [190, 192] on p "Option hinzufügen" at bounding box center [186, 187] width 51 height 9
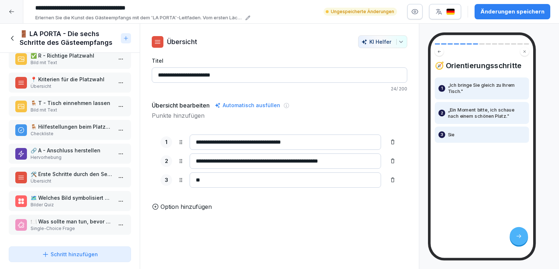
type input "*"
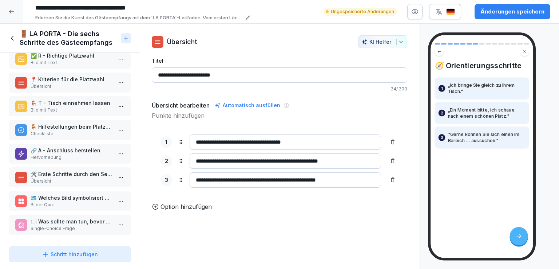
type input "**********"
click at [194, 211] on p "Option hinzufügen" at bounding box center [186, 206] width 51 height 9
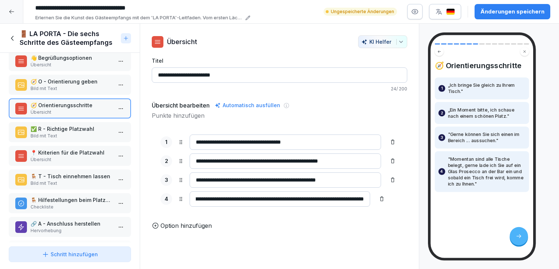
scroll to position [105, 0]
type input "**********"
click at [73, 128] on p "✅ R - Richtige Platzwahl" at bounding box center [72, 129] width 82 height 8
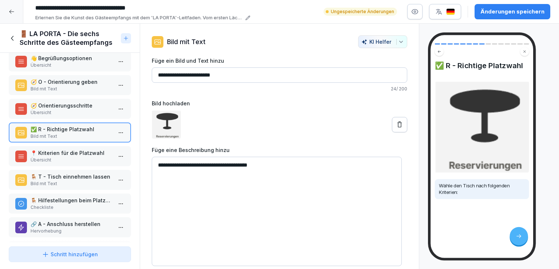
click at [76, 149] on p "📍 Kriterien für die Platzwahl" at bounding box center [72, 153] width 82 height 8
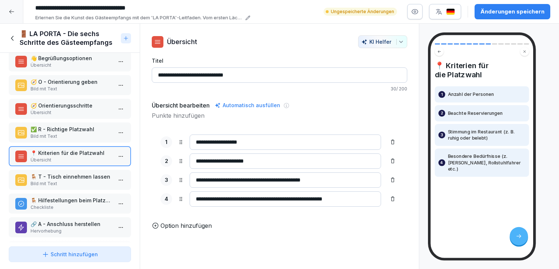
click at [72, 173] on p "🪑 T - Tisch einnehmen lassen" at bounding box center [72, 177] width 82 height 8
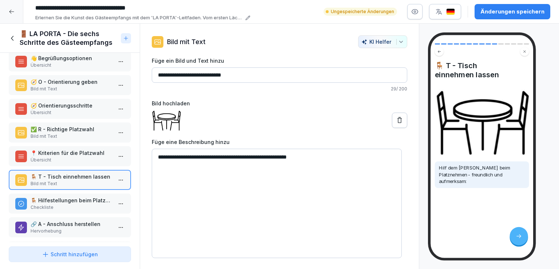
click at [76, 196] on p "🪑 Hilfestellungen beim Platznehmen" at bounding box center [72, 200] width 82 height 8
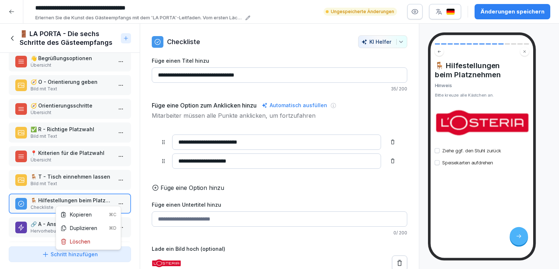
click at [112, 200] on html "**********" at bounding box center [279, 134] width 559 height 269
click at [88, 240] on div "Löschen" at bounding box center [75, 241] width 30 height 8
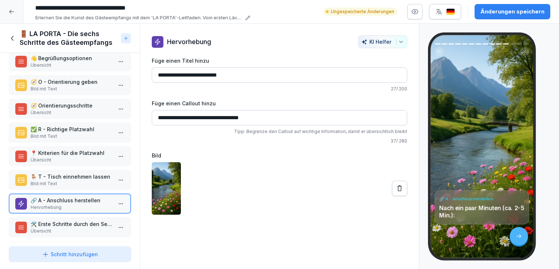
click at [93, 180] on p "Bild mit Text" at bounding box center [72, 183] width 82 height 7
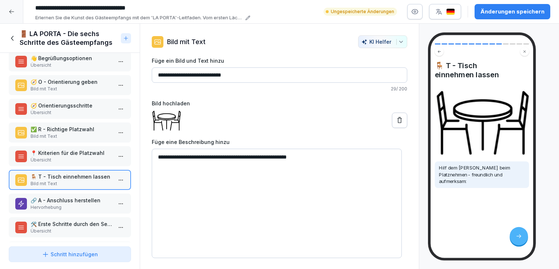
click at [90, 153] on p "📍 Kriterien für die Platzwahl" at bounding box center [72, 153] width 82 height 8
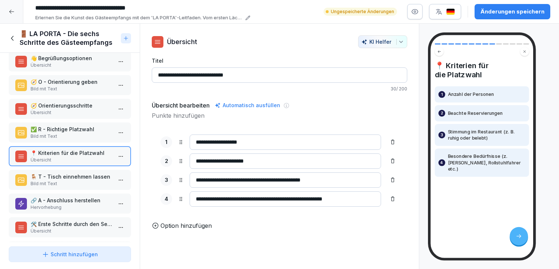
click at [86, 177] on p "🪑 T - Tisch einnehmen lassen" at bounding box center [72, 177] width 82 height 8
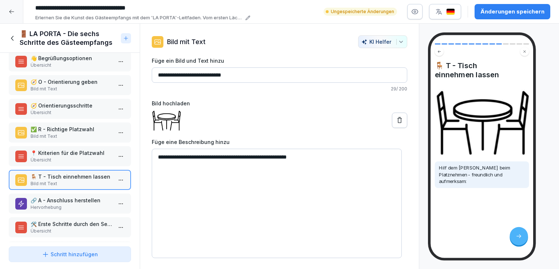
click at [321, 157] on textarea "**********" at bounding box center [277, 203] width 250 height 109
type textarea "**********"
click at [83, 198] on p "🔗 A - Anschluss herstellen" at bounding box center [72, 200] width 82 height 8
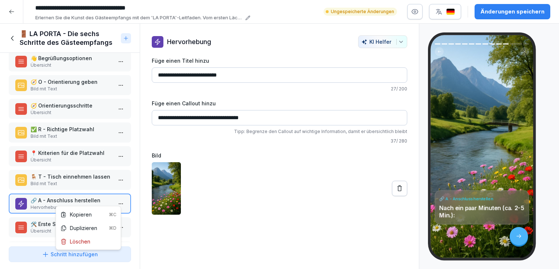
click at [118, 201] on html "**********" at bounding box center [279, 134] width 559 height 269
click at [85, 242] on div "Löschen" at bounding box center [75, 241] width 30 height 8
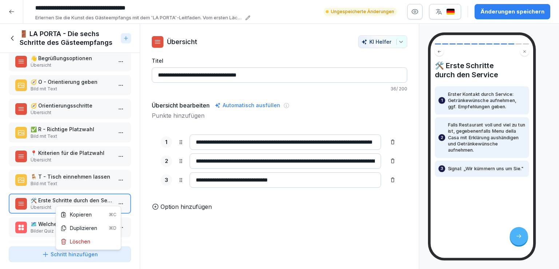
click at [120, 197] on html "**********" at bounding box center [279, 134] width 559 height 269
click at [41, 221] on html "**********" at bounding box center [279, 134] width 559 height 269
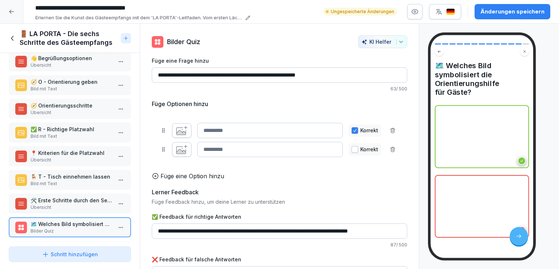
scroll to position [133, 0]
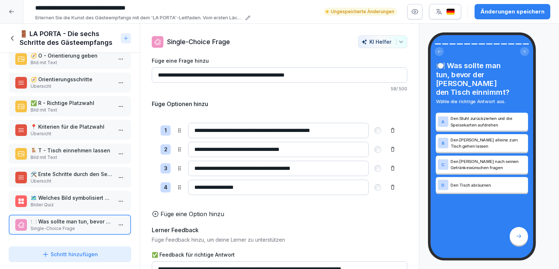
click at [85, 154] on p "Bild mit Text" at bounding box center [72, 157] width 82 height 7
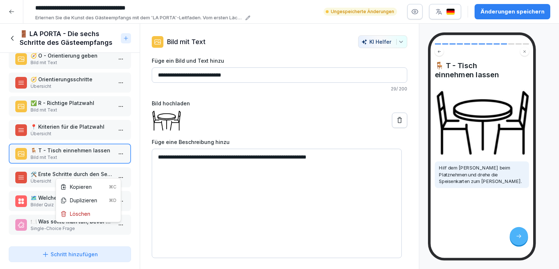
click at [114, 170] on html "**********" at bounding box center [279, 134] width 559 height 269
click at [94, 215] on div "Löschen" at bounding box center [89, 213] width 62 height 13
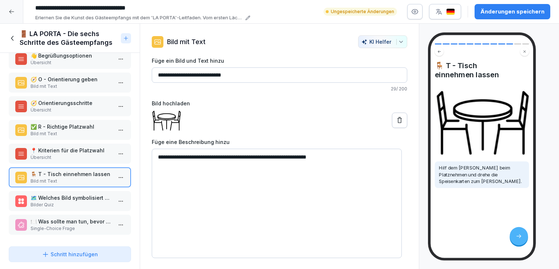
scroll to position [109, 0]
click at [119, 192] on html "**********" at bounding box center [279, 134] width 559 height 269
click at [93, 241] on div "Löschen" at bounding box center [89, 236] width 62 height 13
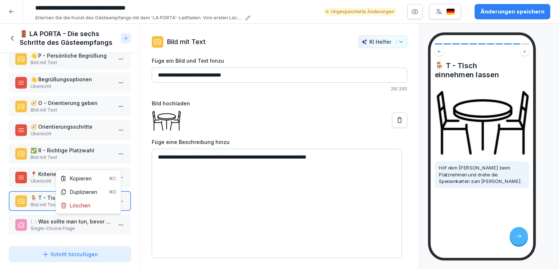
click at [117, 216] on html "**********" at bounding box center [279, 134] width 559 height 269
click at [94, 205] on div "Löschen" at bounding box center [89, 204] width 62 height 13
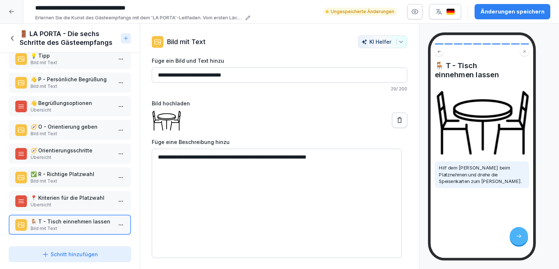
scroll to position [63, 0]
click at [13, 32] on div "🚪 LA PORTA - Die sechs Schritte des Gästeempfangs" at bounding box center [63, 37] width 109 height 17
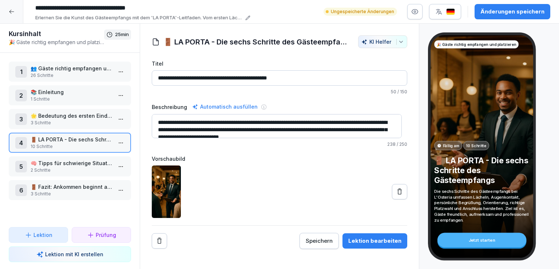
click at [75, 168] on p "2 Schritte" at bounding box center [72, 170] width 82 height 7
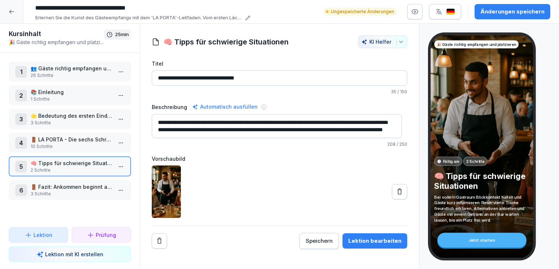
click at [384, 237] on div "Lektion bearbeiten" at bounding box center [375, 241] width 53 height 8
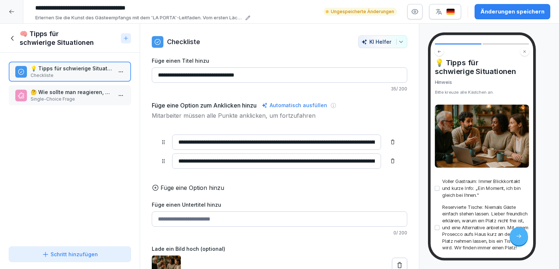
scroll to position [1, 0]
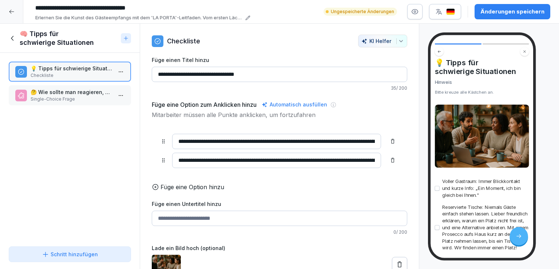
click at [84, 102] on div "🤔 Wie sollte man reagieren, wenn der Gastraum voll ist? Single-Choice Frage" at bounding box center [70, 95] width 122 height 20
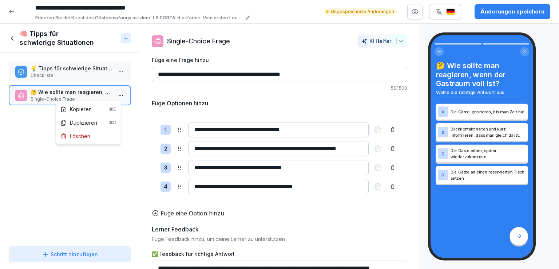
click at [117, 93] on html "**********" at bounding box center [279, 134] width 559 height 269
click at [87, 136] on div "Löschen" at bounding box center [75, 136] width 30 height 8
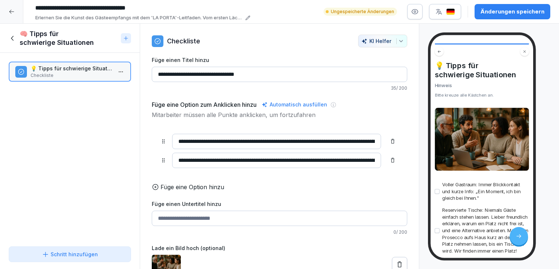
click at [13, 35] on icon at bounding box center [13, 38] width 8 height 8
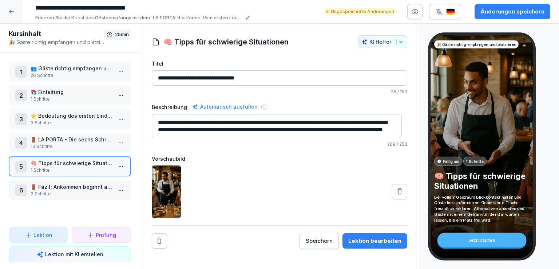
click at [63, 185] on p "🚪 Fazit: Ankommen beginnt an der Tür" at bounding box center [72, 187] width 82 height 8
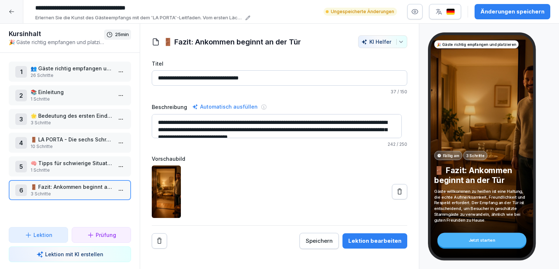
click at [75, 136] on p "🚪 LA PORTA - Die sechs Schritte des Gästeempfangs" at bounding box center [72, 139] width 82 height 8
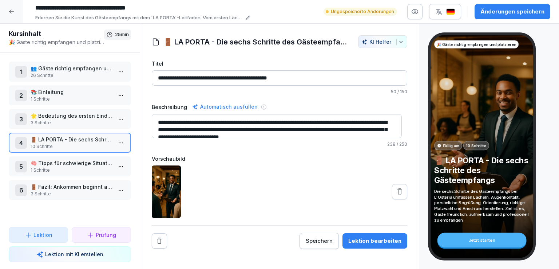
click at [383, 238] on div "Lektion bearbeiten" at bounding box center [375, 241] width 53 height 8
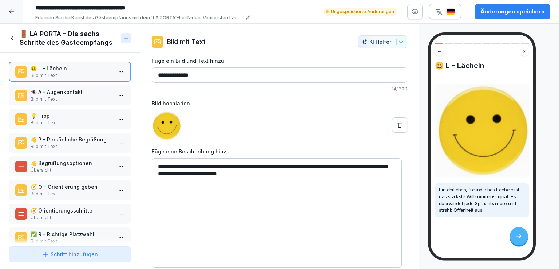
scroll to position [63, 0]
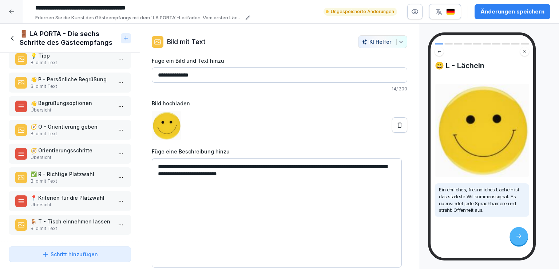
click at [82, 225] on p "Bild mit Text" at bounding box center [72, 228] width 82 height 7
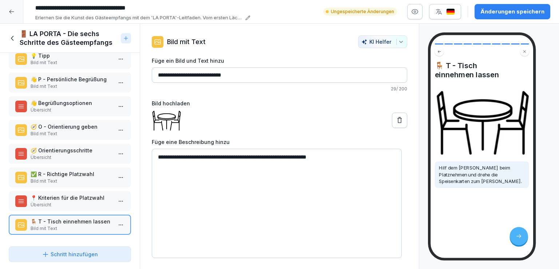
click at [168, 156] on textarea "**********" at bounding box center [277, 203] width 250 height 109
type textarea "**********"
click at [15, 37] on icon at bounding box center [13, 38] width 8 height 8
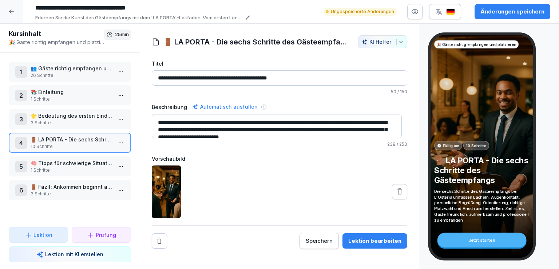
click at [71, 186] on p "🚪 Fazit: Ankommen beginnt an der Tür" at bounding box center [72, 187] width 82 height 8
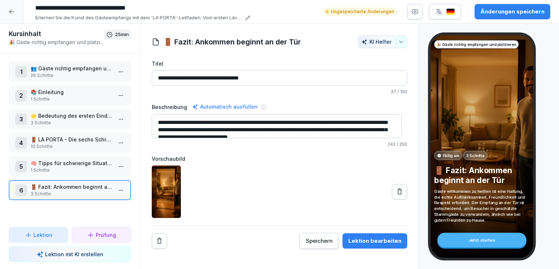
click at [374, 237] on div "Lektion bearbeiten" at bounding box center [375, 241] width 53 height 8
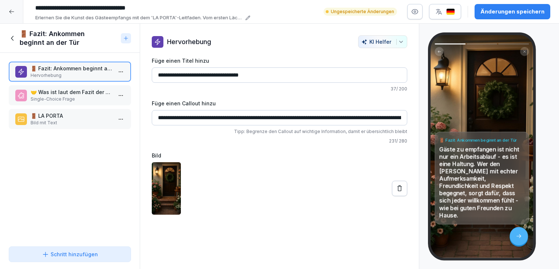
click at [58, 93] on p "🤝 Was ist laut dem Fazit der erste Schritt, um aus einem Besucher einen geschät…" at bounding box center [72, 92] width 82 height 8
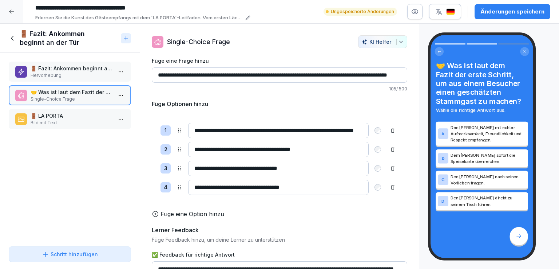
click at [121, 92] on html "**********" at bounding box center [279, 134] width 559 height 269
click at [97, 137] on div "Löschen" at bounding box center [89, 135] width 62 height 13
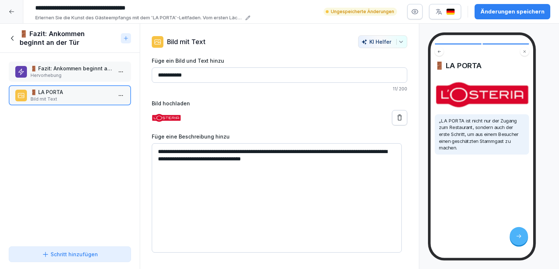
click at [12, 33] on div "🚪 Fazit: Ankommen beginnt an der Tür" at bounding box center [63, 37] width 109 height 17
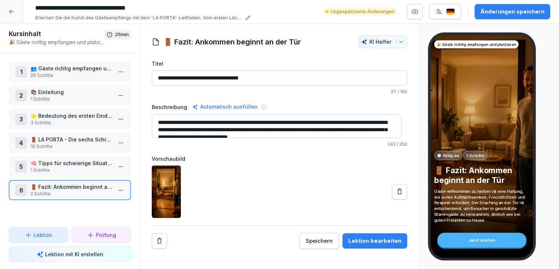
click at [88, 71] on p "👥 Gäste richtig empfangen und platzieren" at bounding box center [72, 68] width 82 height 8
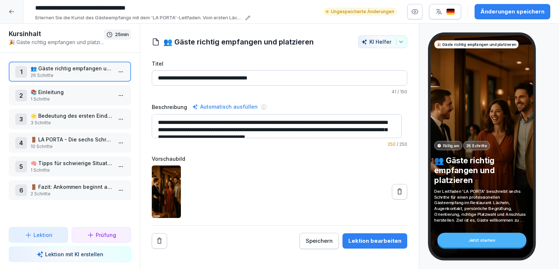
click at [369, 241] on div "Lektion bearbeiten" at bounding box center [375, 241] width 53 height 8
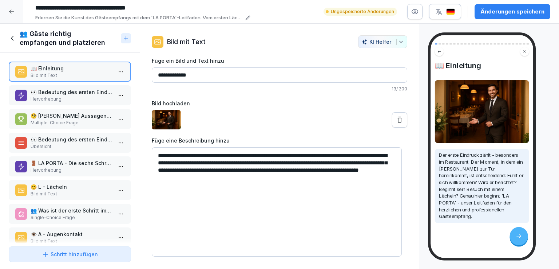
click at [64, 96] on p "Hervorhebung" at bounding box center [72, 99] width 82 height 7
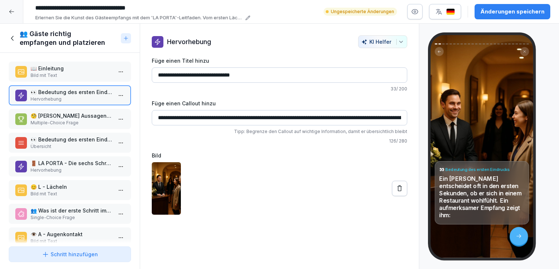
click at [70, 117] on p "🧐 [PERSON_NAME] Aussagen beschreiben die Bedeutung des ersten Eindrucks?" at bounding box center [72, 116] width 82 height 8
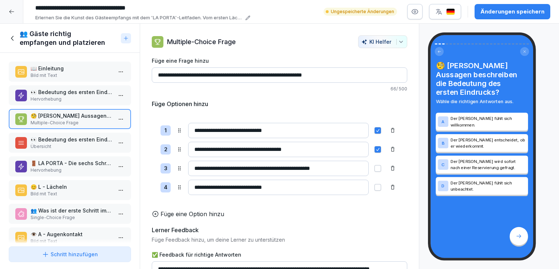
click at [70, 76] on p "Bild mit Text" at bounding box center [72, 75] width 82 height 7
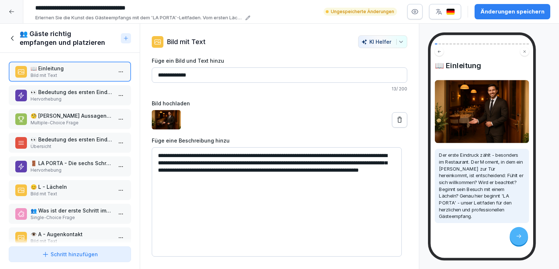
click at [75, 92] on p "👀 Bedeutung des ersten Eindrucks" at bounding box center [72, 92] width 82 height 8
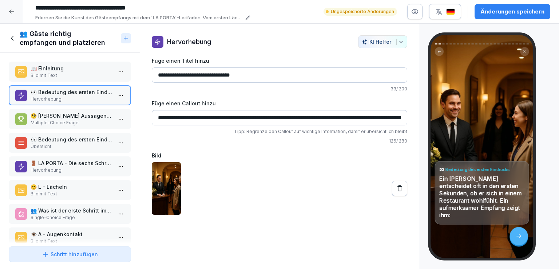
click at [392, 117] on input "**********" at bounding box center [280, 117] width 256 height 15
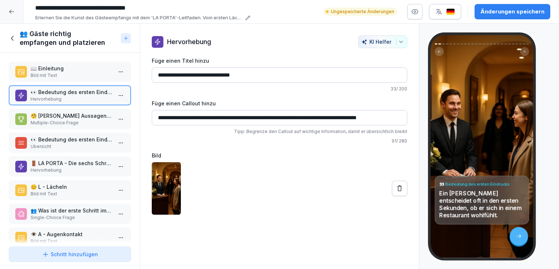
type input "**********"
click at [118, 118] on html "**********" at bounding box center [279, 134] width 559 height 269
click at [93, 158] on div "Löschen" at bounding box center [89, 159] width 62 height 13
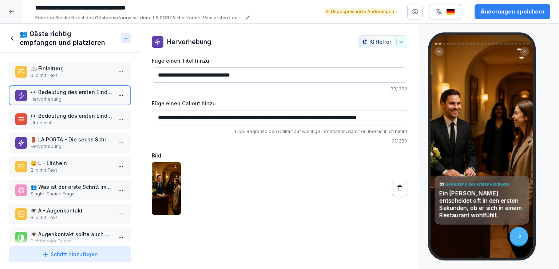
click at [76, 121] on p "Übersicht" at bounding box center [72, 122] width 82 height 7
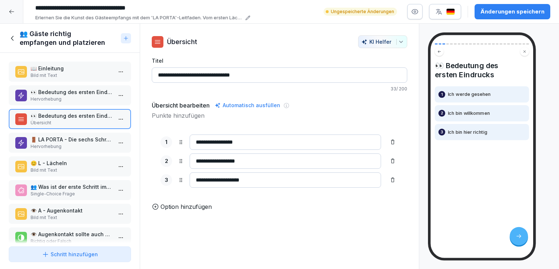
click at [77, 141] on p "🚪 LA PORTA - Die sechs Schritte des Gästeempfangs" at bounding box center [72, 139] width 82 height 8
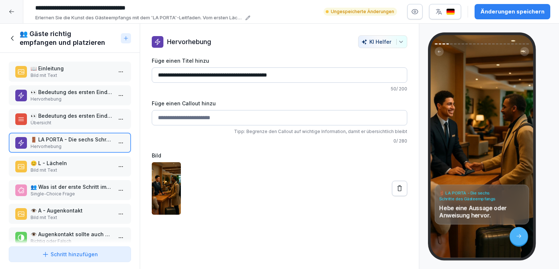
click at [77, 162] on p "😊 L - Lächeln" at bounding box center [72, 163] width 82 height 8
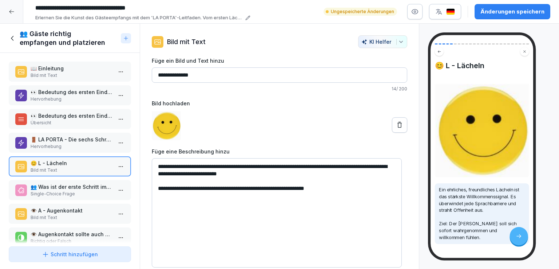
click at [77, 183] on p "👥 Was ist der erste Schritt im LA PORTA-Leitfaden für den Gästeempfang?" at bounding box center [72, 187] width 82 height 8
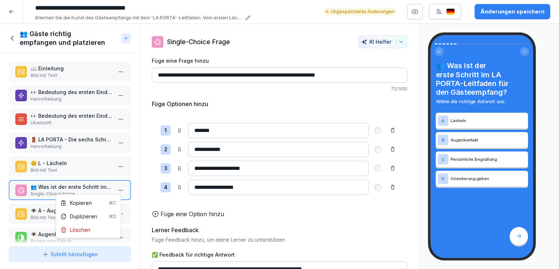
click at [115, 190] on html "**********" at bounding box center [279, 134] width 559 height 269
click at [82, 232] on div "Löschen" at bounding box center [75, 230] width 30 height 8
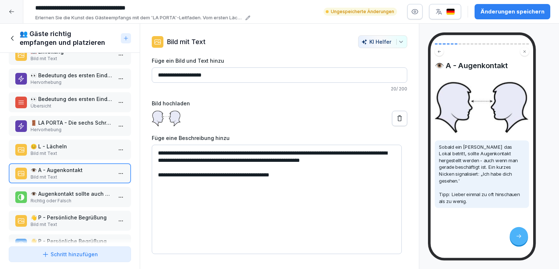
scroll to position [22, 0]
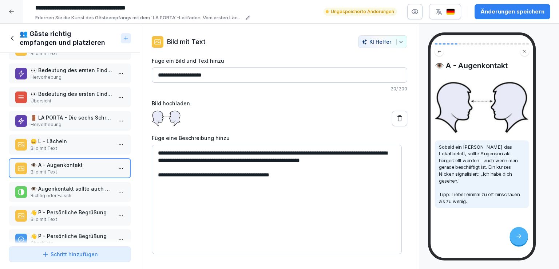
click at [79, 192] on p "Richtig oder Falsch" at bounding box center [72, 195] width 82 height 7
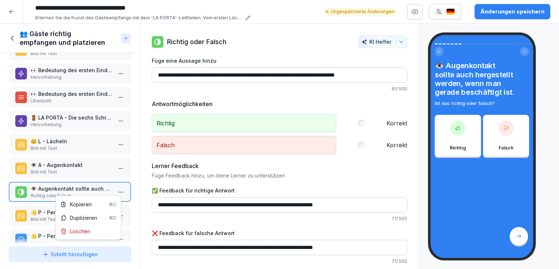
click at [115, 191] on html "**********" at bounding box center [279, 134] width 559 height 269
click at [84, 231] on div "Löschen" at bounding box center [75, 231] width 30 height 8
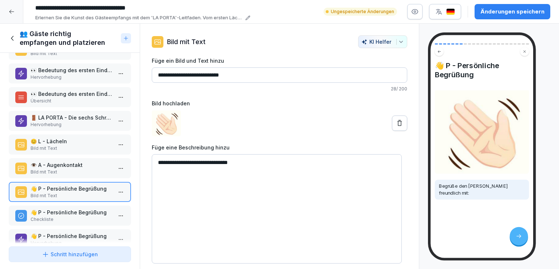
click at [75, 210] on p "👋 P - Persönliche Begrüßung" at bounding box center [72, 212] width 82 height 8
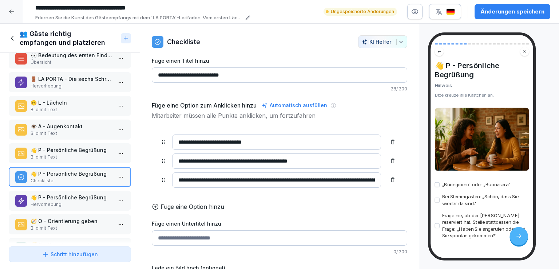
scroll to position [61, 0]
click at [71, 201] on p "Hervorhebung" at bounding box center [72, 204] width 82 height 7
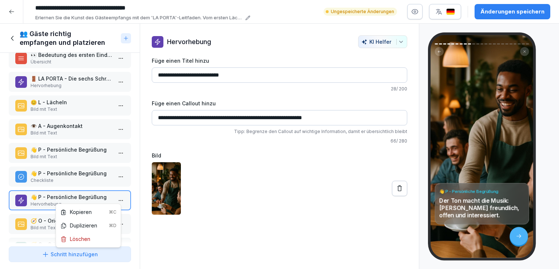
click at [115, 198] on html "**********" at bounding box center [279, 134] width 559 height 269
click at [92, 238] on div "Löschen" at bounding box center [89, 238] width 62 height 13
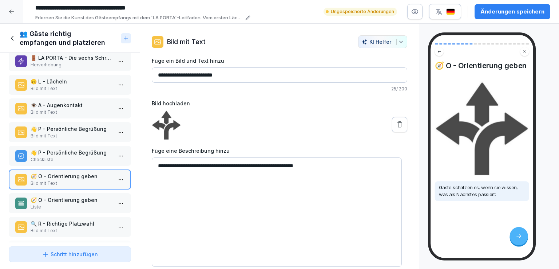
scroll to position [84, 0]
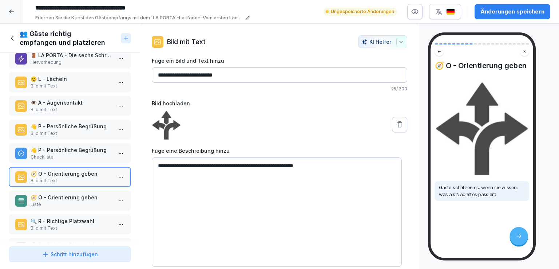
click at [74, 193] on p "🧭 O - Orientierung geben" at bounding box center [72, 197] width 82 height 8
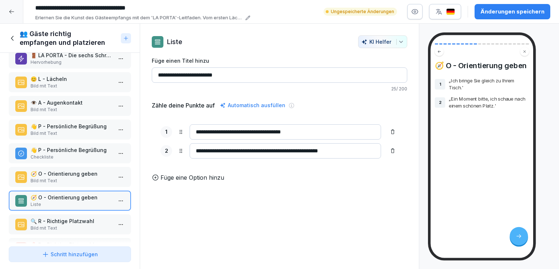
click at [72, 217] on p "🔍 R - Richtige Platzwahl" at bounding box center [72, 221] width 82 height 8
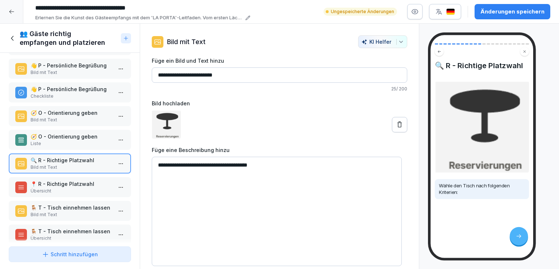
scroll to position [147, 0]
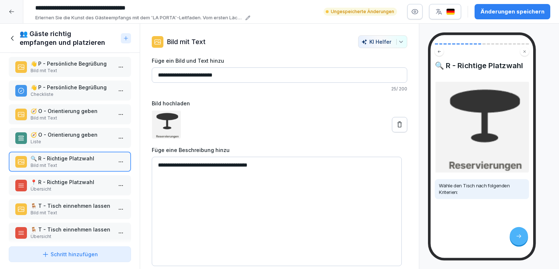
click at [73, 181] on p "📍 R - Richtige Platzwahl" at bounding box center [72, 182] width 82 height 8
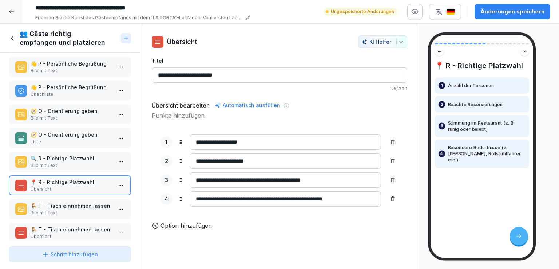
click at [78, 202] on p "🪑 T - Tisch einnehmen lassen" at bounding box center [72, 206] width 82 height 8
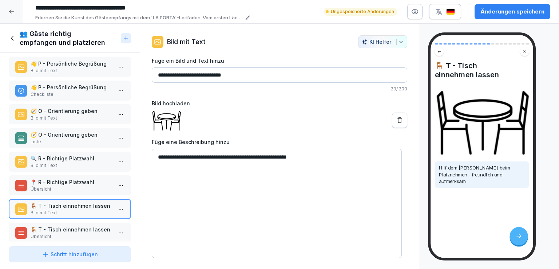
click at [86, 225] on p "🪑 T - Tisch einnehmen lassen" at bounding box center [72, 229] width 82 height 8
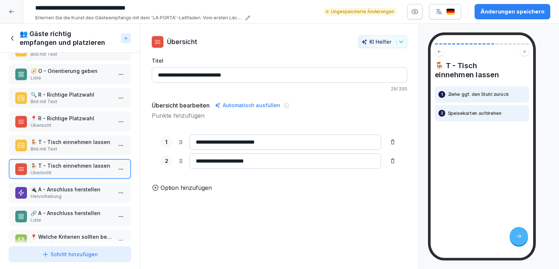
scroll to position [211, 0]
click at [76, 187] on p "🔌 A - Anschluss herstellen" at bounding box center [72, 189] width 82 height 8
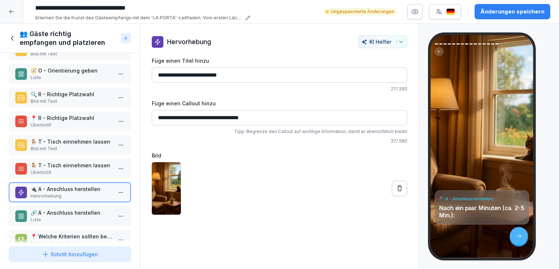
click at [115, 188] on html "**********" at bounding box center [279, 134] width 559 height 269
click at [86, 225] on div "Löschen" at bounding box center [75, 229] width 30 height 8
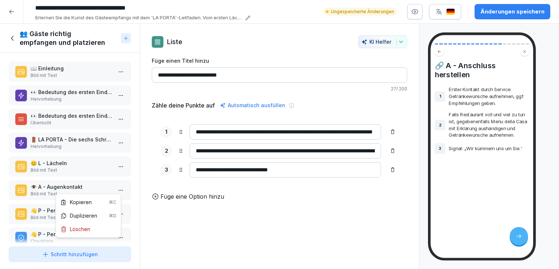
click at [118, 189] on html "**********" at bounding box center [279, 134] width 559 height 269
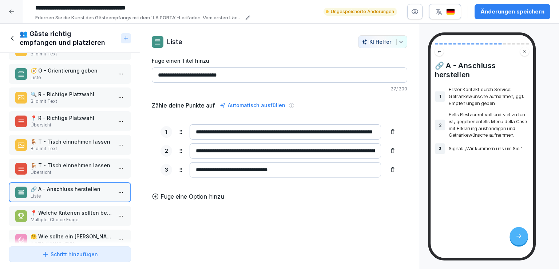
click at [50, 212] on html "**********" at bounding box center [279, 134] width 559 height 269
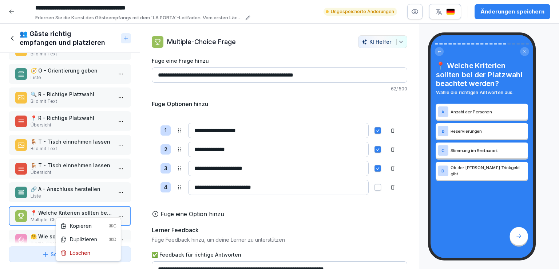
click at [117, 212] on html "**********" at bounding box center [279, 134] width 559 height 269
click at [91, 254] on div "Löschen" at bounding box center [89, 252] width 62 height 13
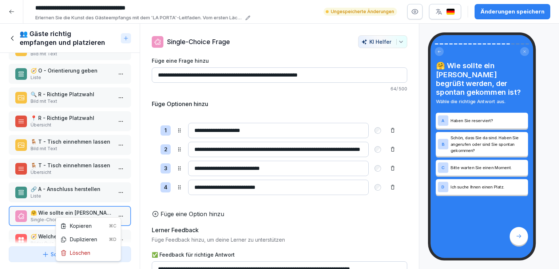
click at [116, 208] on html "**********" at bounding box center [279, 134] width 559 height 269
click at [84, 253] on div "Löschen" at bounding box center [75, 253] width 30 height 8
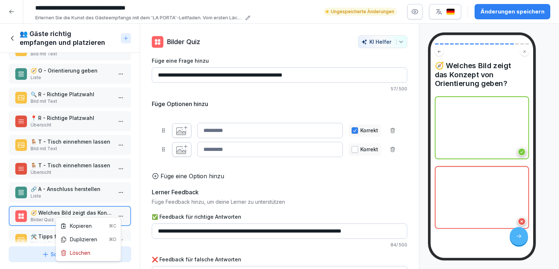
click at [119, 207] on html "**********" at bounding box center [279, 134] width 559 height 269
click at [90, 253] on div "Löschen" at bounding box center [89, 252] width 62 height 13
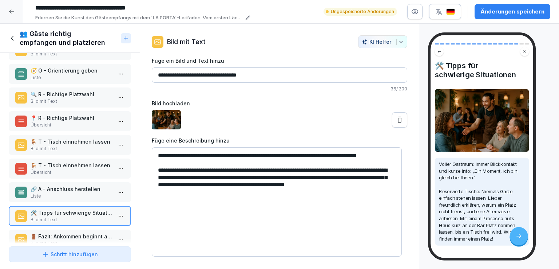
scroll to position [249, 0]
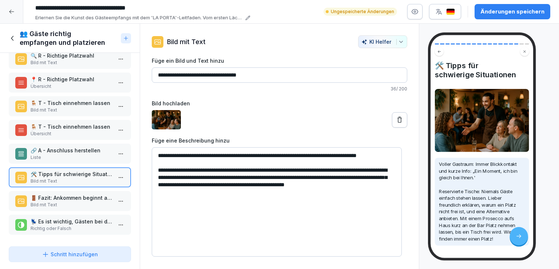
click at [83, 201] on p "Bild mit Text" at bounding box center [72, 204] width 82 height 7
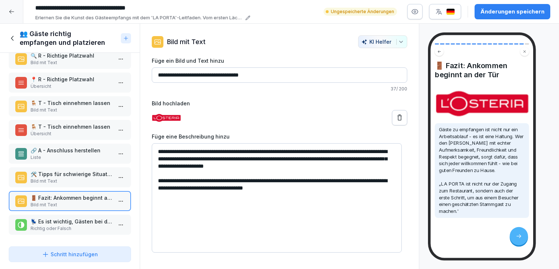
click at [77, 225] on p "Richtig oder Falsch" at bounding box center [72, 228] width 82 height 7
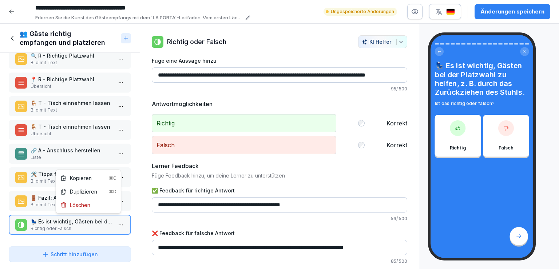
click at [117, 220] on html "**********" at bounding box center [279, 134] width 559 height 269
click at [94, 206] on div "Löschen" at bounding box center [89, 204] width 62 height 13
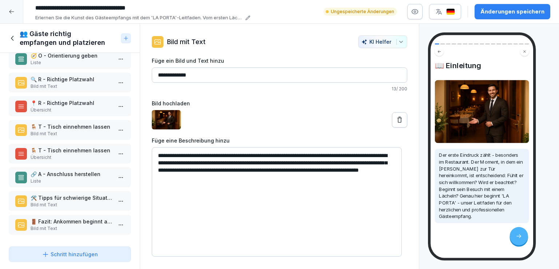
click at [15, 35] on icon at bounding box center [13, 38] width 8 height 8
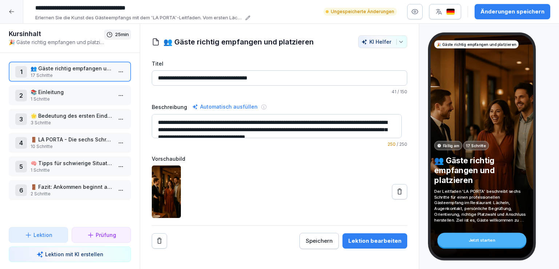
click at [75, 100] on p "1 Schritte" at bounding box center [72, 99] width 82 height 7
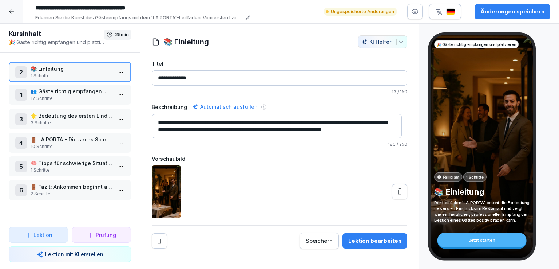
drag, startPoint x: 80, startPoint y: 70, endPoint x: 82, endPoint y: 93, distance: 23.0
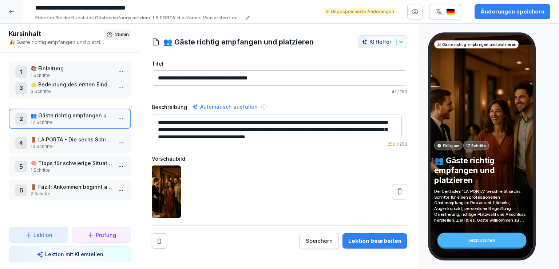
drag, startPoint x: 79, startPoint y: 115, endPoint x: 81, endPoint y: 88, distance: 27.8
click at [81, 88] on p "🌟 Bedeutung des ersten Eindrucks" at bounding box center [72, 84] width 82 height 8
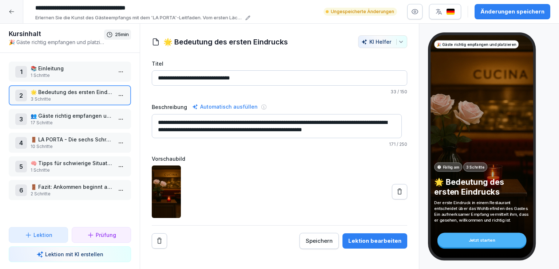
click at [80, 90] on p "🌟 Bedeutung des ersten Eindrucks" at bounding box center [72, 92] width 82 height 8
click at [76, 74] on p "1 Schritte" at bounding box center [72, 75] width 82 height 7
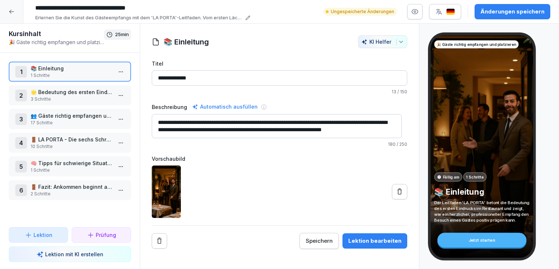
click at [76, 92] on p "🌟 Bedeutung des ersten Eindrucks" at bounding box center [72, 92] width 82 height 8
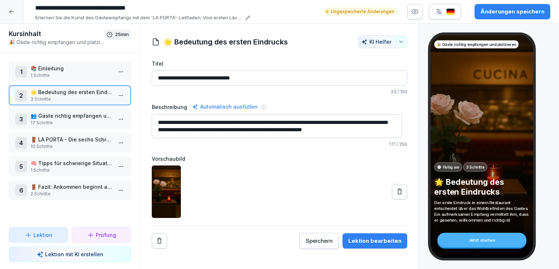
click at [76, 115] on p "👥 Gäste richtig empfangen und platzieren" at bounding box center [72, 116] width 82 height 8
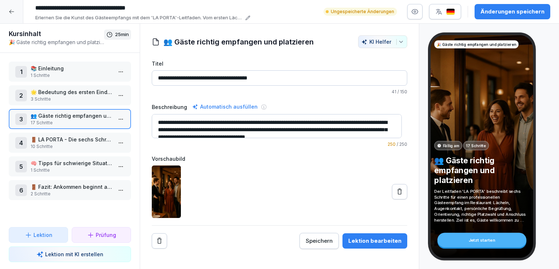
click at [77, 138] on p "🚪 LA PORTA - Die sechs Schritte des Gästeempfangs" at bounding box center [72, 139] width 82 height 8
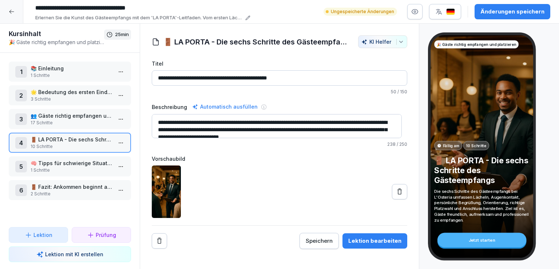
click at [380, 237] on div "Lektion bearbeiten" at bounding box center [375, 241] width 53 height 8
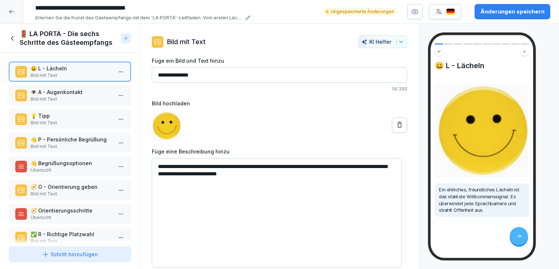
click at [12, 37] on icon at bounding box center [12, 38] width 3 height 5
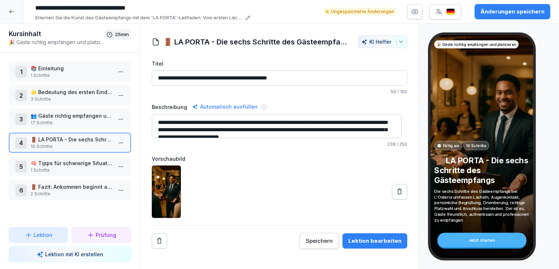
click at [76, 115] on p "👥 Gäste richtig empfangen und platzieren" at bounding box center [72, 116] width 82 height 8
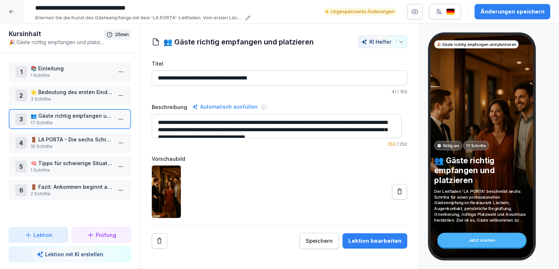
click at [311, 44] on h1 "👥 Gäste richtig empfangen und platzieren" at bounding box center [239, 41] width 150 height 11
click at [205, 9] on input "**********" at bounding box center [141, 8] width 218 height 12
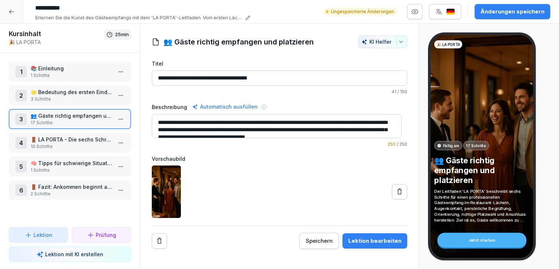
type input "**********"
click at [291, 11] on div "**********" at bounding box center [291, 12] width 519 height 20
click at [73, 137] on p "🚪 LA PORTA - Die sechs Schritte des Gästeempfangs" at bounding box center [72, 139] width 82 height 8
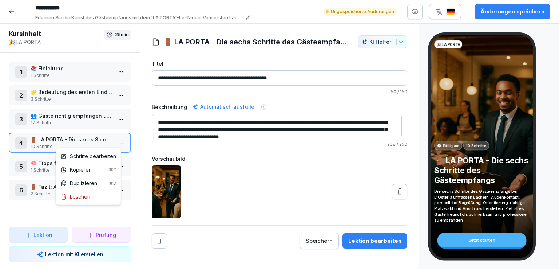
click at [117, 143] on html "**********" at bounding box center [279, 134] width 559 height 269
click at [92, 194] on div "Löschen" at bounding box center [89, 196] width 62 height 13
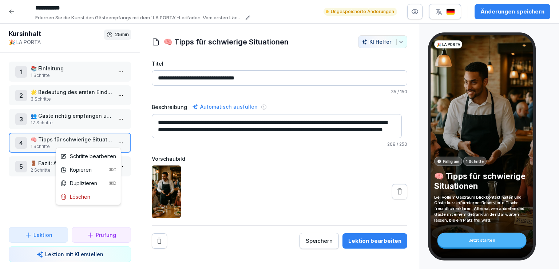
click at [114, 139] on html "**********" at bounding box center [279, 134] width 559 height 269
click at [82, 196] on div "Löschen" at bounding box center [75, 197] width 30 height 8
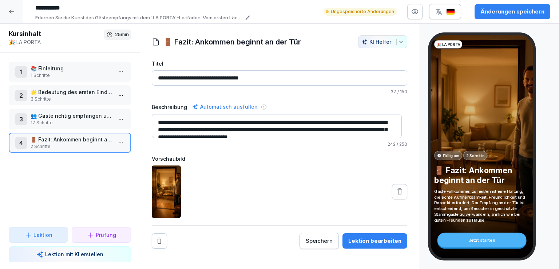
click at [70, 66] on p "📚 Einleitung" at bounding box center [72, 68] width 82 height 8
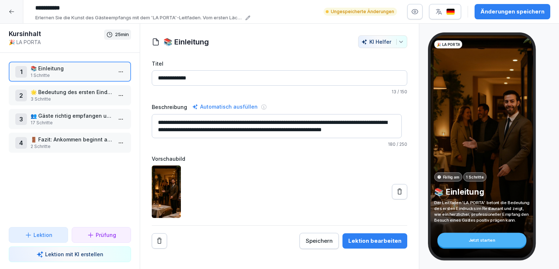
click at [505, 9] on div "Änderungen speichern" at bounding box center [513, 12] width 64 height 8
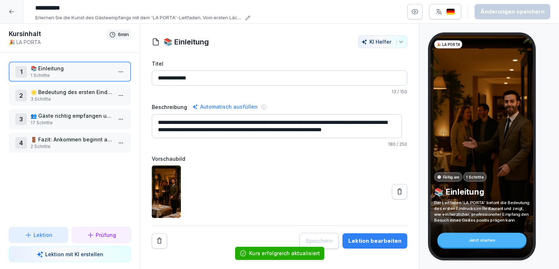
click at [66, 67] on p "📚 Einleitung" at bounding box center [72, 68] width 82 height 8
click at [83, 93] on p "🌟 Bedeutung des ersten Eindrucks" at bounding box center [72, 92] width 82 height 8
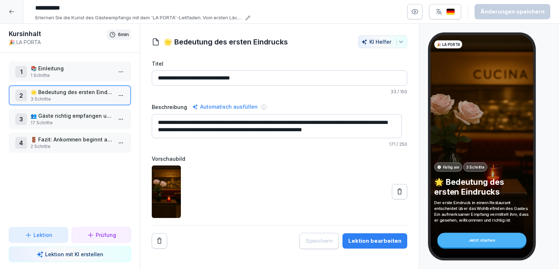
click at [381, 238] on div "Lektion bearbeiten" at bounding box center [375, 241] width 53 height 8
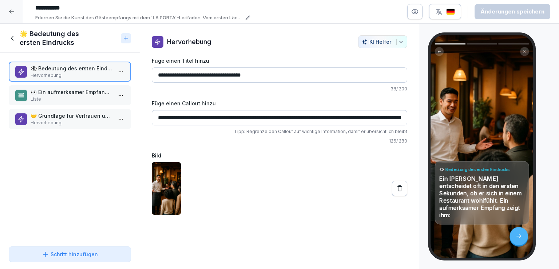
click at [70, 92] on p "👀 Ein aufmerksamer Empfang zeigt ihm" at bounding box center [72, 92] width 82 height 8
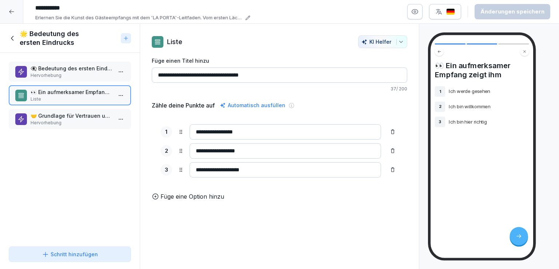
click at [74, 115] on p "🤝 Grundlage für Vertrauen und Zufriedenheit" at bounding box center [72, 116] width 82 height 8
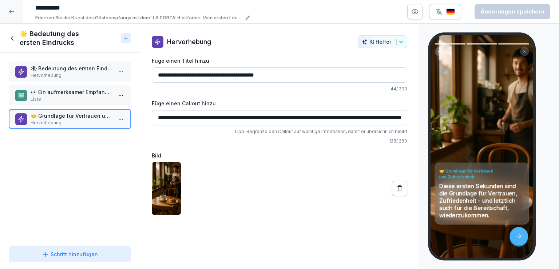
click at [14, 35] on icon at bounding box center [13, 38] width 8 height 8
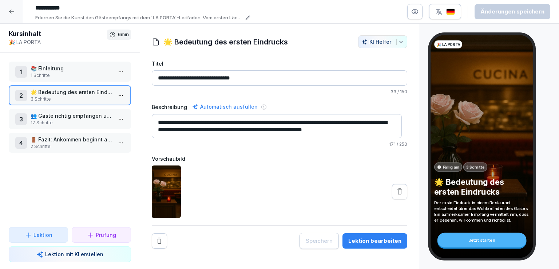
click at [86, 113] on p "👥 Gäste richtig empfangen und platzieren" at bounding box center [72, 116] width 82 height 8
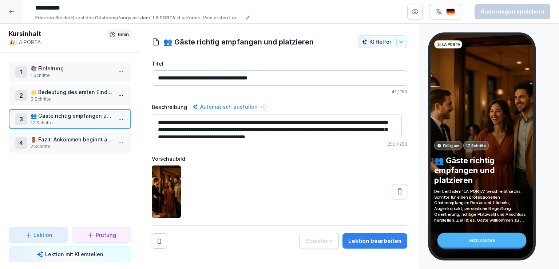
click at [71, 139] on p "🚪 Fazit: Ankommen beginnt an der Tür" at bounding box center [72, 139] width 82 height 8
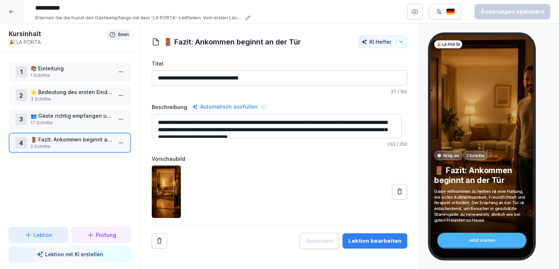
click at [379, 234] on button "Lektion bearbeiten" at bounding box center [375, 240] width 65 height 15
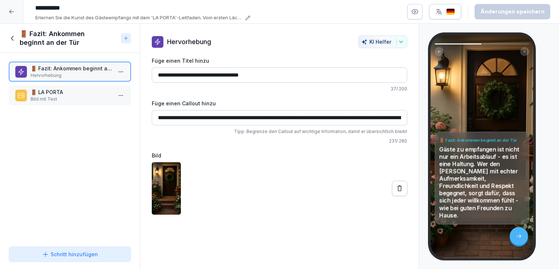
click at [50, 98] on p "Bild mit Text" at bounding box center [72, 99] width 82 height 7
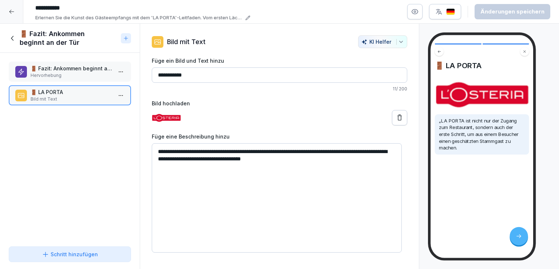
click at [79, 70] on p "🚪 Fazit: Ankommen beginnt an der Tür" at bounding box center [72, 68] width 82 height 8
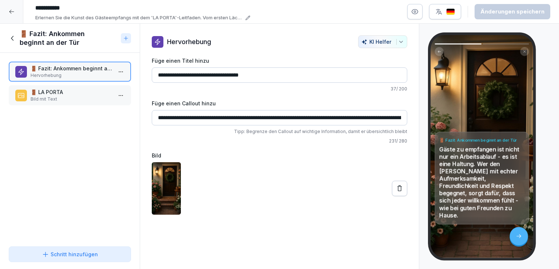
click at [12, 36] on icon at bounding box center [13, 38] width 8 height 8
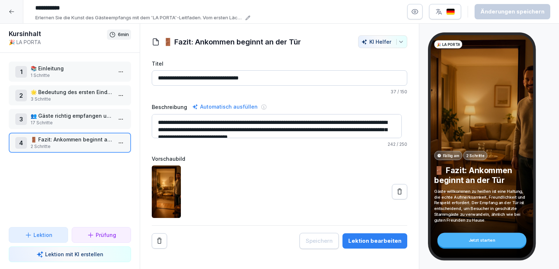
click at [66, 120] on p "17 Schritte" at bounding box center [72, 122] width 82 height 7
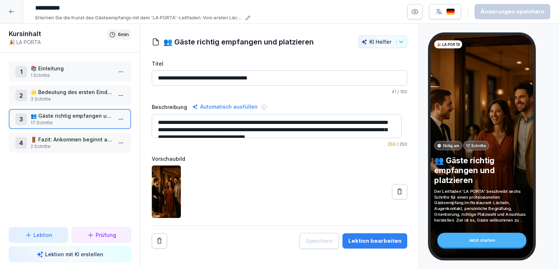
click at [82, 142] on p "🚪 Fazit: Ankommen beginnt an der Tür" at bounding box center [72, 139] width 82 height 8
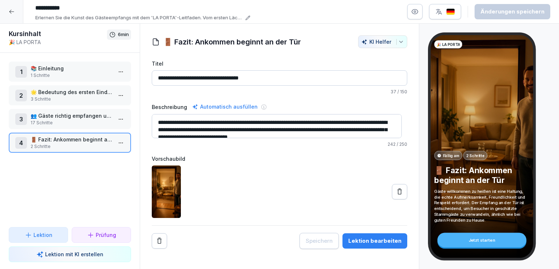
click at [393, 238] on div "Lektion bearbeiten" at bounding box center [375, 241] width 53 height 8
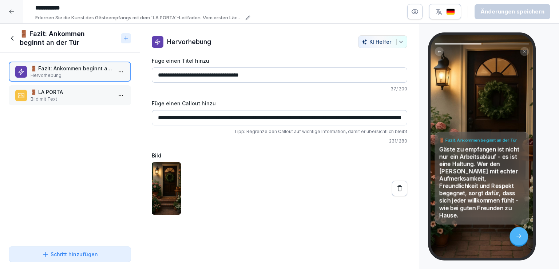
click at [63, 95] on p "🚪 LA PORTA" at bounding box center [72, 92] width 82 height 8
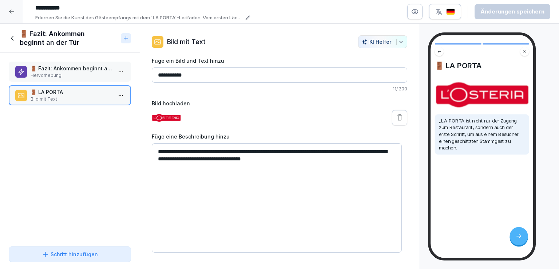
click at [78, 78] on p "Hervorhebung" at bounding box center [72, 75] width 82 height 7
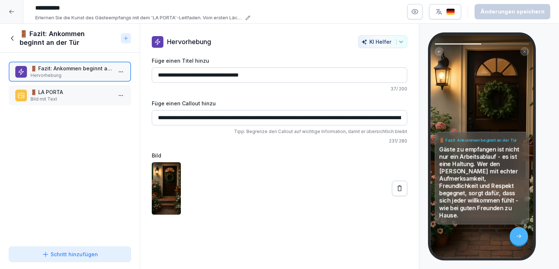
click at [392, 181] on button at bounding box center [399, 188] width 15 height 15
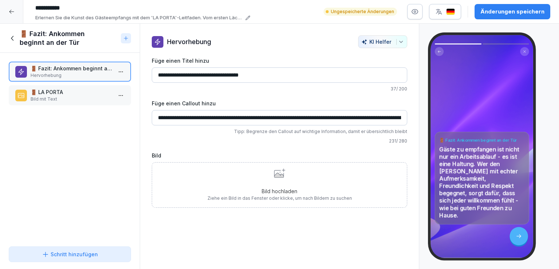
click at [260, 184] on div "Bild hochladen Ziehe ein Bild in das Fenster oder klicke, um nach Bildern zu su…" at bounding box center [280, 184] width 145 height 33
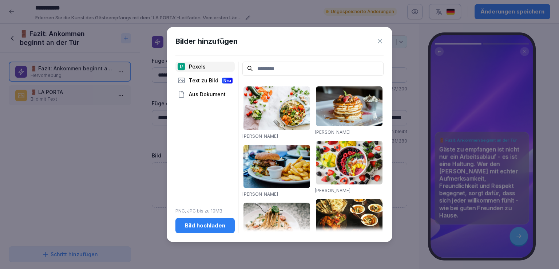
click at [216, 225] on div "Bild hochladen" at bounding box center [205, 225] width 48 height 8
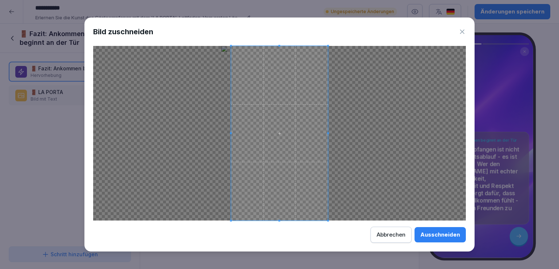
click at [444, 234] on div "Ausschneiden" at bounding box center [441, 235] width 40 height 8
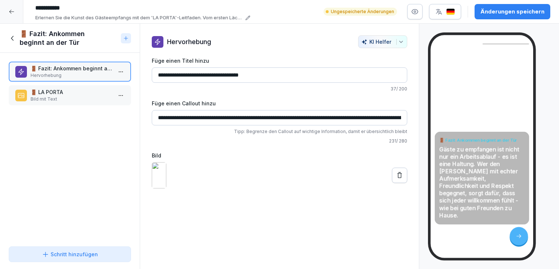
click at [58, 96] on p "Bild mit Text" at bounding box center [72, 99] width 82 height 7
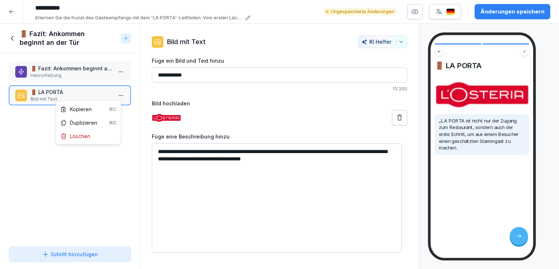
click at [115, 94] on html "**********" at bounding box center [279, 134] width 559 height 269
click at [88, 136] on div "Löschen" at bounding box center [75, 136] width 30 height 8
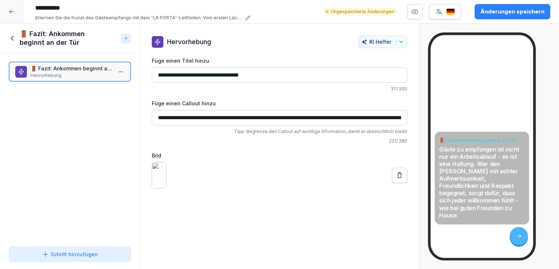
click at [13, 35] on icon at bounding box center [13, 38] width 8 height 8
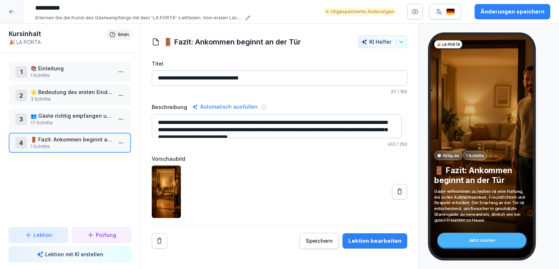
click at [71, 112] on p "👥 Gäste richtig empfangen und platzieren" at bounding box center [72, 116] width 82 height 8
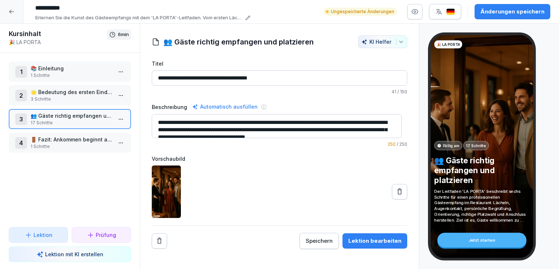
click at [371, 241] on div "Lektion bearbeiten" at bounding box center [375, 241] width 53 height 8
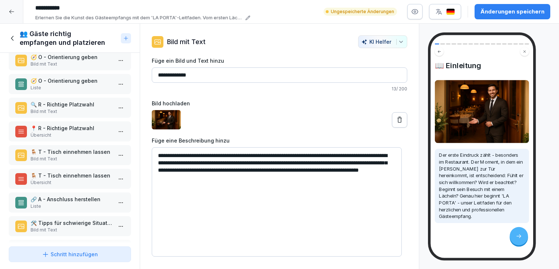
scroll to position [226, 0]
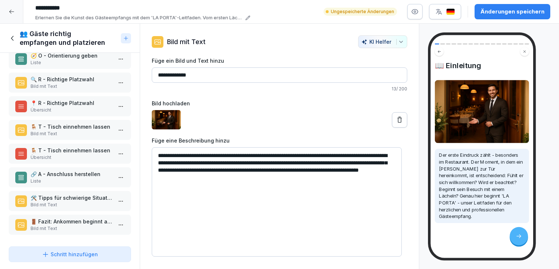
click at [78, 214] on div "🚪 Fazit: Ankommen beginnt an der Tür Bild mit Text" at bounding box center [70, 224] width 122 height 20
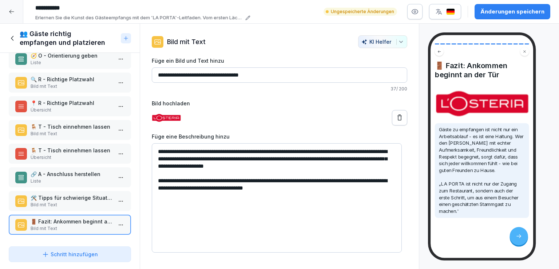
click at [68, 195] on p "🛠️ Tipps für schwierige Situationen" at bounding box center [72, 198] width 82 height 8
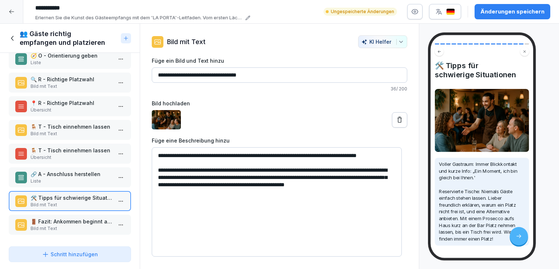
click at [78, 178] on p "Liste" at bounding box center [72, 181] width 82 height 7
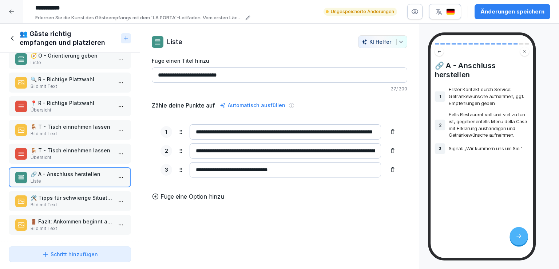
click at [86, 154] on p "Übersicht" at bounding box center [72, 157] width 82 height 7
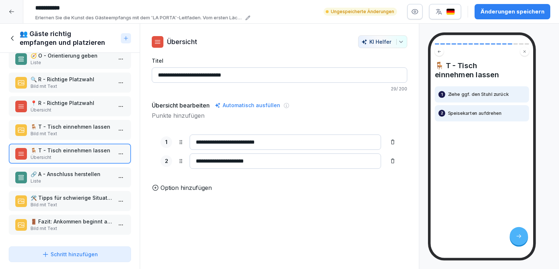
click at [80, 130] on p "Bild mit Text" at bounding box center [72, 133] width 82 height 7
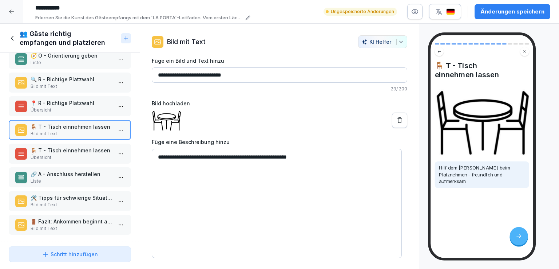
click at [72, 99] on p "📍 R - Richtige Platzwahl" at bounding box center [72, 103] width 82 height 8
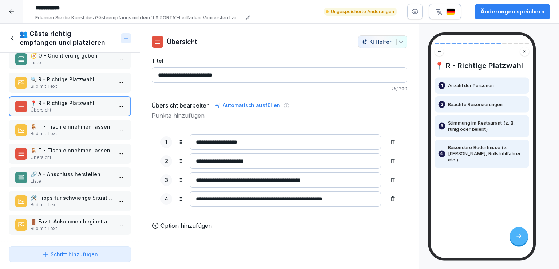
click at [85, 217] on p "🚪 Fazit: Ankommen beginnt an der Tür" at bounding box center [72, 221] width 82 height 8
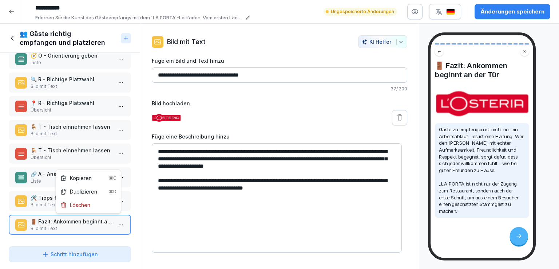
click at [117, 220] on html "**********" at bounding box center [279, 134] width 559 height 269
click at [102, 206] on div "Löschen" at bounding box center [89, 204] width 62 height 13
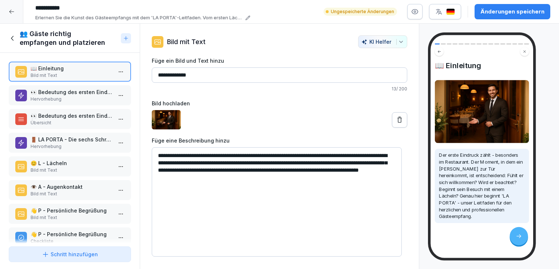
click at [13, 32] on div "👥 Gäste richtig empfangen und platzieren" at bounding box center [63, 37] width 109 height 17
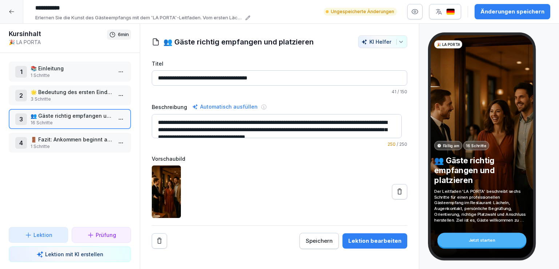
click at [84, 138] on p "🚪 Fazit: Ankommen beginnt an der Tür" at bounding box center [72, 139] width 82 height 8
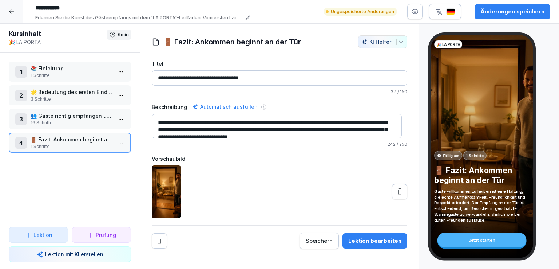
click at [396, 191] on icon at bounding box center [399, 191] width 7 height 7
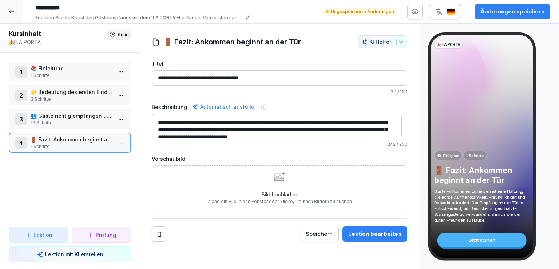
click at [273, 182] on div "Bild hochladen Ziehe ein Bild in das Fenster oder klicke, um nach Bildern zu su…" at bounding box center [280, 188] width 145 height 33
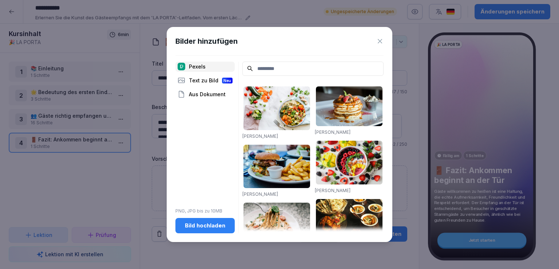
click at [210, 227] on div "Bild hochladen" at bounding box center [205, 225] width 48 height 8
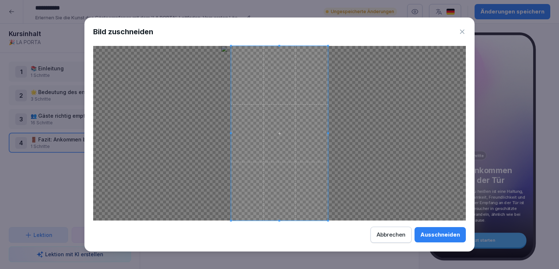
click at [446, 235] on div "Ausschneiden" at bounding box center [441, 235] width 40 height 8
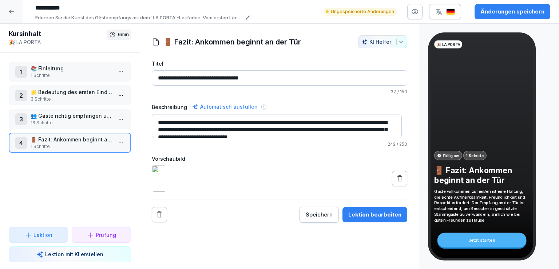
click at [77, 120] on p "16 Schritte" at bounding box center [72, 122] width 82 height 7
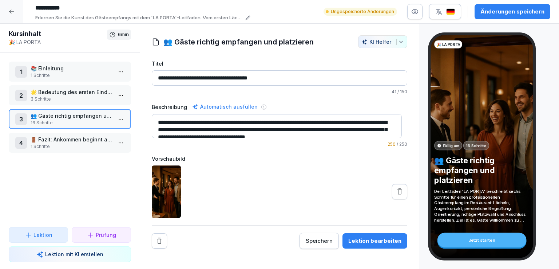
click at [66, 138] on p "🚪 Fazit: Ankommen beginnt an der Tür" at bounding box center [72, 139] width 82 height 8
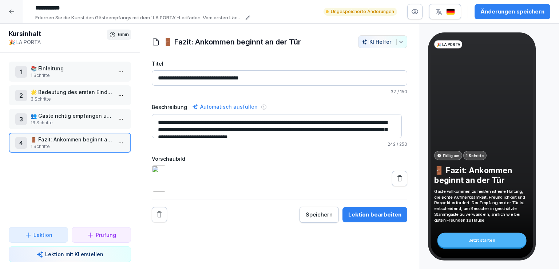
click at [371, 218] on div "Lektion bearbeiten" at bounding box center [375, 214] width 53 height 8
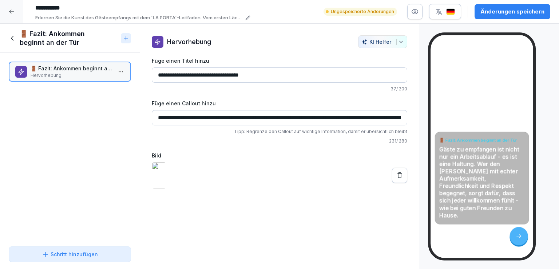
click at [12, 35] on icon at bounding box center [13, 38] width 8 height 8
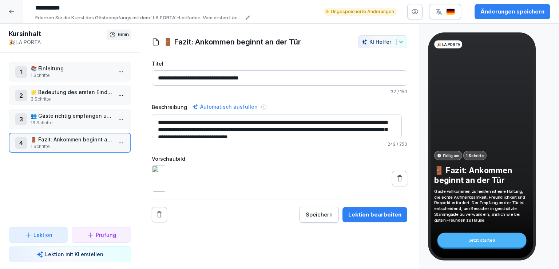
click at [369, 218] on div "Lektion bearbeiten" at bounding box center [375, 214] width 53 height 8
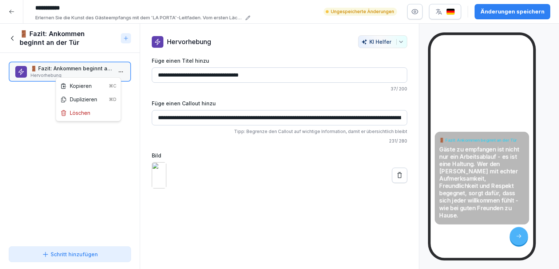
click at [117, 75] on html "**********" at bounding box center [279, 134] width 559 height 269
click at [89, 112] on div "Löschen" at bounding box center [75, 113] width 30 height 8
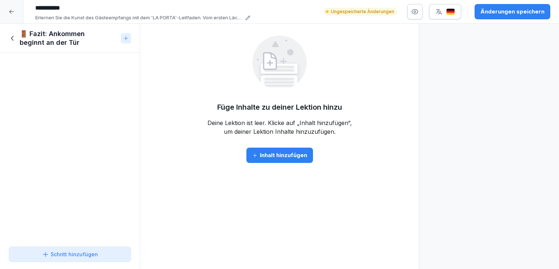
click at [8, 37] on div "🚪 Fazit: Ankommen beginnt an der Tür" at bounding box center [70, 38] width 140 height 29
click at [10, 37] on icon at bounding box center [13, 38] width 8 height 8
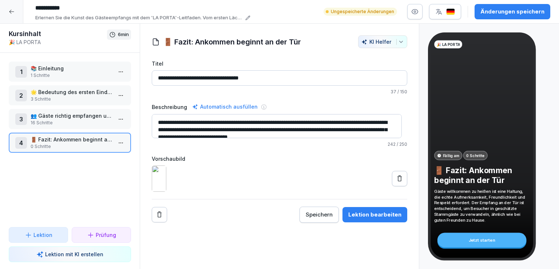
click at [66, 113] on p "👥 Gäste richtig empfangen und platzieren" at bounding box center [72, 116] width 82 height 8
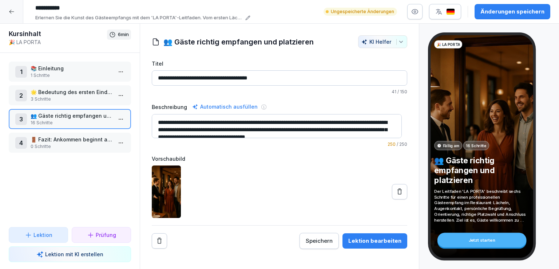
click at [76, 95] on p "🌟 Bedeutung des ersten Eindrucks" at bounding box center [72, 92] width 82 height 8
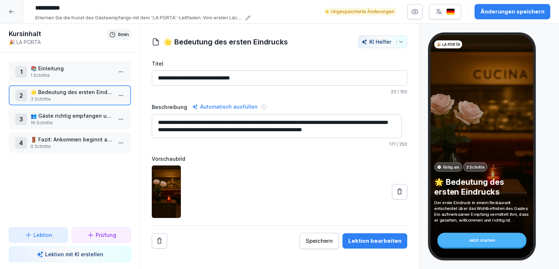
click at [66, 68] on p "📚 Einleitung" at bounding box center [72, 68] width 82 height 8
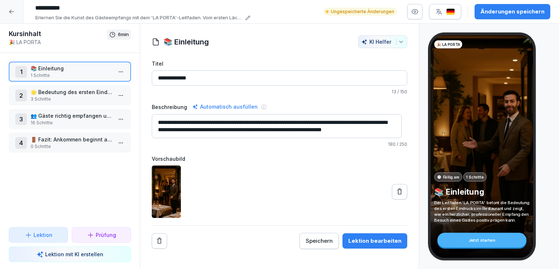
click at [77, 96] on p "3 Schritte" at bounding box center [72, 99] width 82 height 7
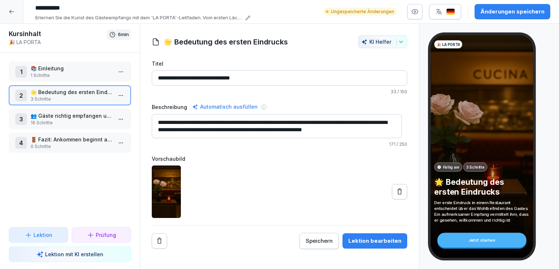
click at [385, 239] on div "Lektion bearbeiten" at bounding box center [375, 241] width 53 height 8
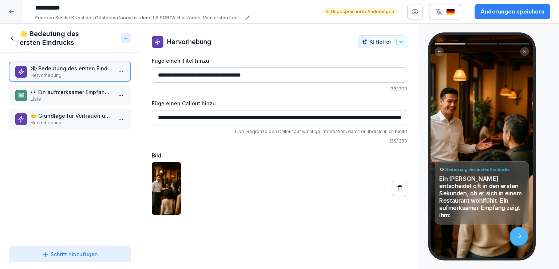
click at [86, 93] on p "👀 Ein aufmerksamer Empfang zeigt ihm" at bounding box center [72, 92] width 82 height 8
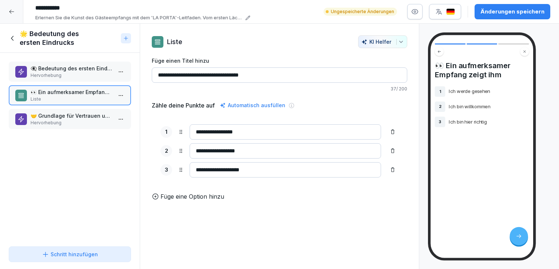
click at [73, 117] on p "🤝 Grundlage für Vertrauen und Zufriedenheit" at bounding box center [72, 116] width 82 height 8
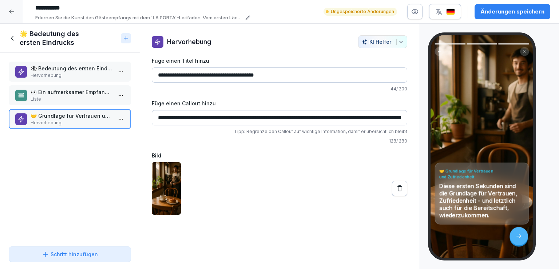
click at [64, 67] on p "👁️‍🗨️ Bedeutung des ersten Eindrucks" at bounding box center [72, 68] width 82 height 8
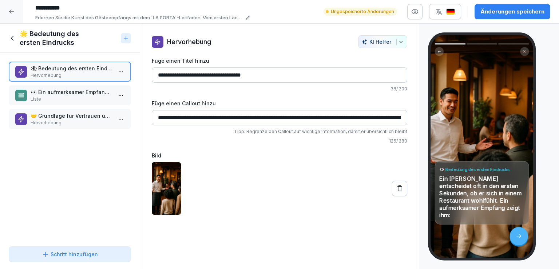
click at [13, 39] on icon at bounding box center [13, 38] width 8 height 8
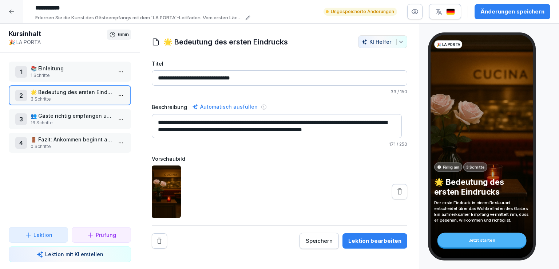
click at [82, 114] on p "👥 Gäste richtig empfangen und platzieren" at bounding box center [72, 116] width 82 height 8
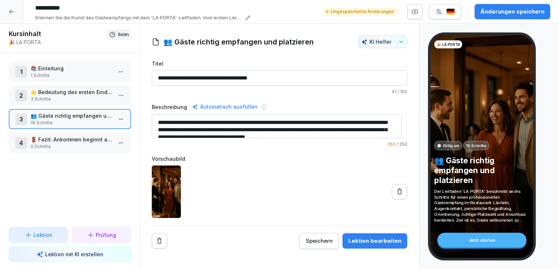
click at [370, 238] on div "Lektion bearbeiten" at bounding box center [375, 241] width 53 height 8
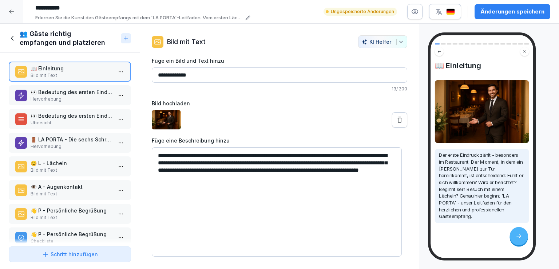
click at [397, 117] on icon at bounding box center [399, 119] width 7 height 7
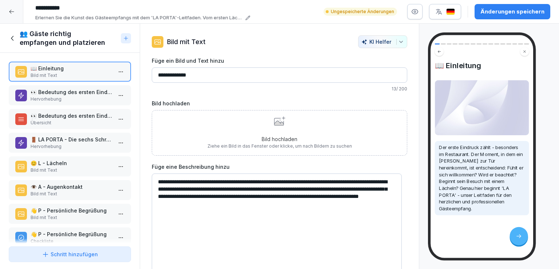
click at [274, 126] on div "Bild hochladen Ziehe ein Bild in das Fenster oder klicke, um nach Bildern zu su…" at bounding box center [280, 132] width 145 height 33
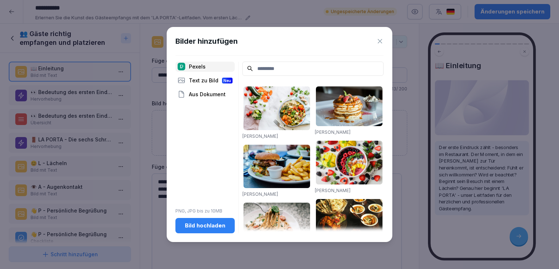
click at [205, 225] on div "Bild hochladen" at bounding box center [205, 225] width 48 height 8
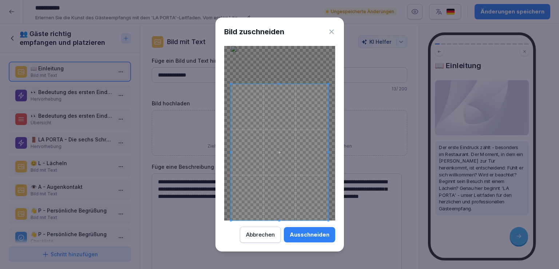
click at [280, 84] on div at bounding box center [280, 152] width 98 height 136
click at [322, 234] on div "Ausschneiden" at bounding box center [310, 235] width 40 height 8
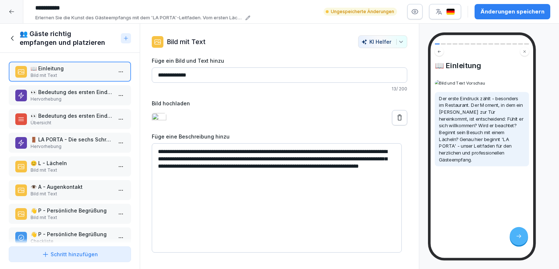
click at [166, 122] on img at bounding box center [159, 117] width 15 height 9
click at [400, 125] on button at bounding box center [399, 117] width 15 height 15
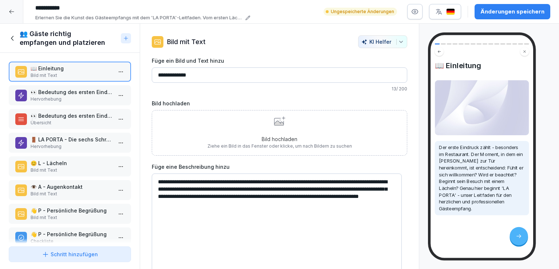
click at [267, 128] on div "Bild hochladen Ziehe ein Bild in das Fenster oder klicke, um nach Bildern zu su…" at bounding box center [280, 132] width 145 height 33
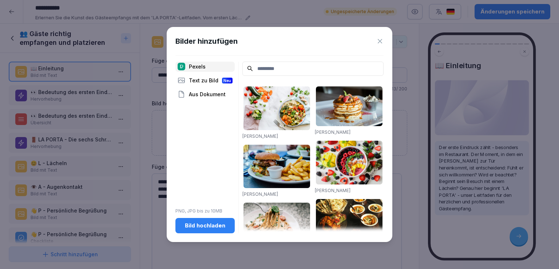
click at [213, 79] on div "Text zu Bild Neu" at bounding box center [205, 80] width 59 height 10
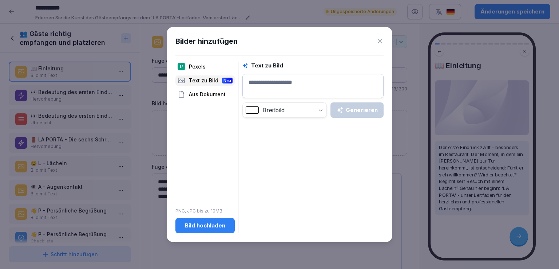
click at [299, 86] on textarea at bounding box center [313, 86] width 141 height 24
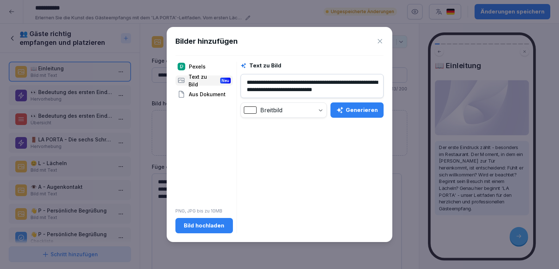
scroll to position [10, 0]
type textarea "**********"
click at [354, 112] on div "Generieren" at bounding box center [357, 110] width 42 height 8
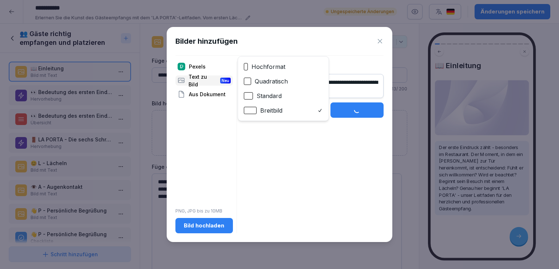
click at [322, 110] on body "**********" at bounding box center [279, 134] width 559 height 269
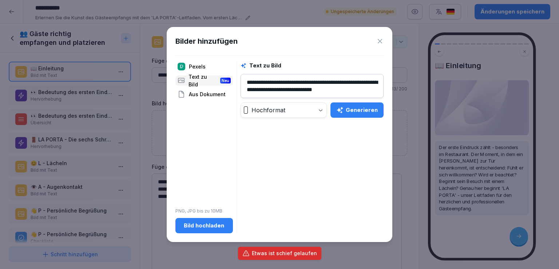
click at [357, 112] on div "Generieren" at bounding box center [357, 110] width 42 height 8
click at [370, 110] on div "Generieren" at bounding box center [357, 110] width 42 height 8
click at [378, 41] on icon at bounding box center [380, 41] width 7 height 7
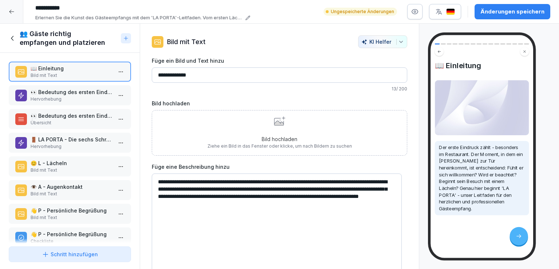
click at [59, 89] on p "👀 Bedeutung des ersten Eindrucks" at bounding box center [72, 92] width 82 height 8
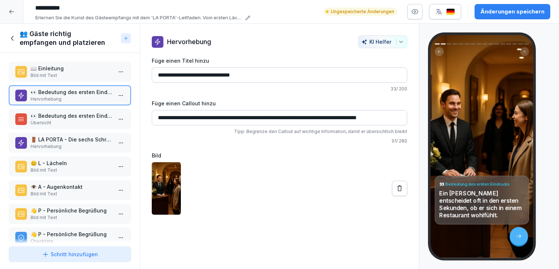
click at [71, 116] on p "👀 Bedeutung des ersten Eindrucks" at bounding box center [72, 116] width 82 height 8
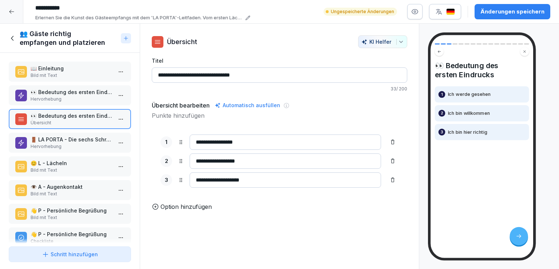
click at [71, 138] on p "🚪 LA PORTA - Die sechs Schritte des Gästeempfangs" at bounding box center [72, 139] width 82 height 8
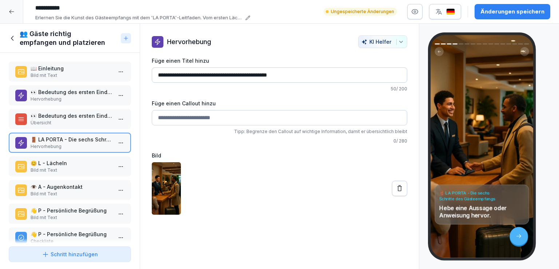
click at [72, 162] on p "😊 L - Lächeln" at bounding box center [72, 163] width 82 height 8
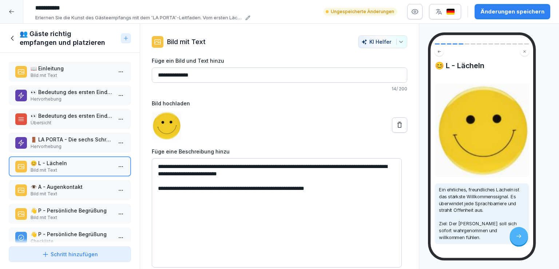
click at [82, 139] on p "🚪 LA PORTA - Die sechs Schritte des Gästeempfangs" at bounding box center [72, 139] width 82 height 8
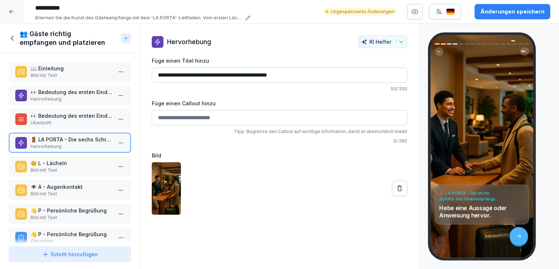
click at [88, 188] on p "👁️ A - Augenkontakt" at bounding box center [72, 187] width 82 height 8
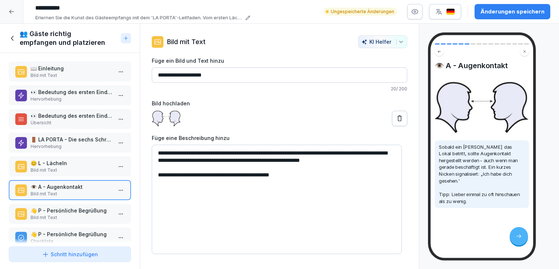
click at [87, 207] on p "👋 P - Persönliche Begrüßung" at bounding box center [72, 210] width 82 height 8
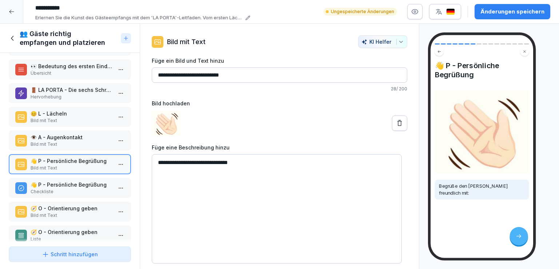
scroll to position [50, 0]
click at [83, 181] on p "👋 P - Persönliche Begrüßung" at bounding box center [72, 184] width 82 height 8
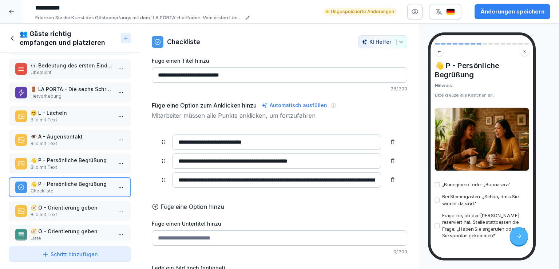
click at [80, 206] on p "🧭 O - Orientierung geben" at bounding box center [72, 208] width 82 height 8
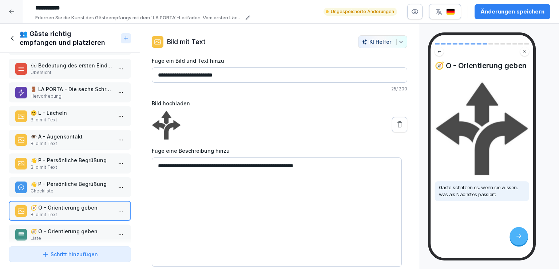
click at [85, 227] on p "🧭 O - Orientierung geben" at bounding box center [72, 231] width 82 height 8
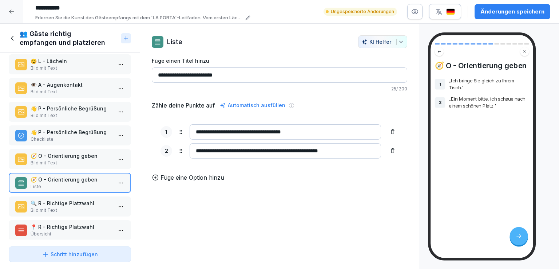
scroll to position [106, 0]
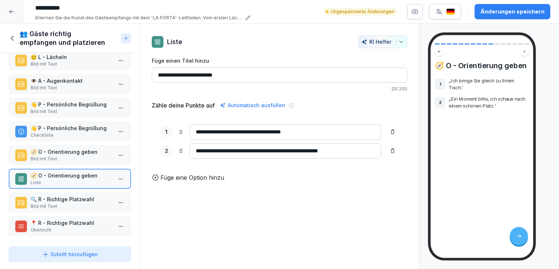
click at [74, 196] on p "🔍 R - Richtige Platzwahl" at bounding box center [72, 199] width 82 height 8
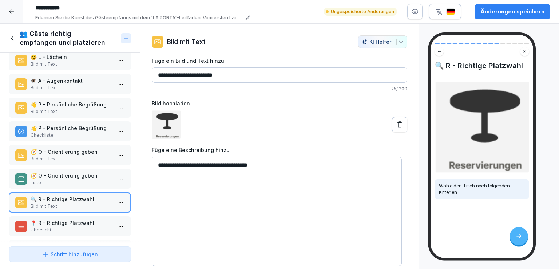
click at [82, 216] on div "📍 R - Richtige Platzwahl Übersicht" at bounding box center [70, 226] width 122 height 20
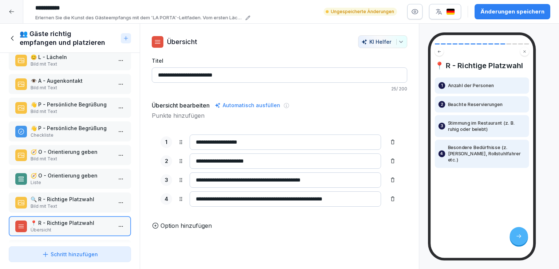
click at [86, 174] on p "🧭 O - Orientierung geben" at bounding box center [72, 176] width 82 height 8
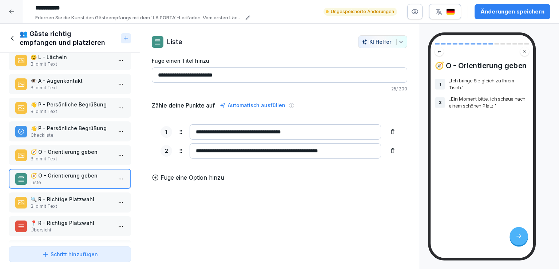
click at [85, 155] on p "Bild mit Text" at bounding box center [72, 158] width 82 height 7
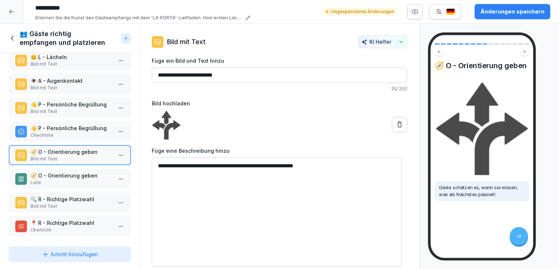
click at [80, 197] on p "🔍 R - Richtige Platzwahl" at bounding box center [72, 199] width 82 height 8
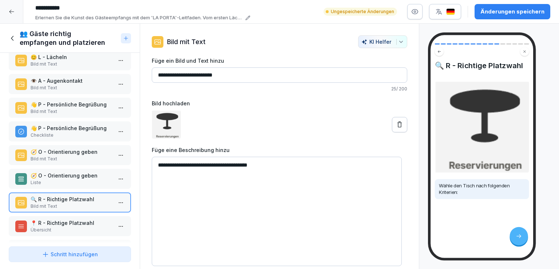
click at [86, 148] on p "🧭 O - Orientierung geben" at bounding box center [72, 152] width 82 height 8
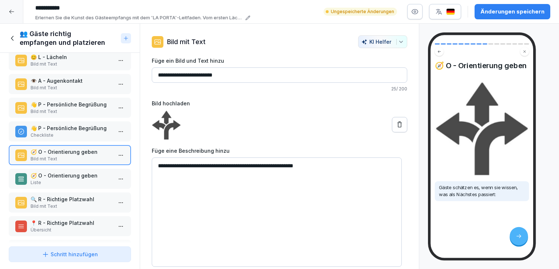
click at [86, 132] on p "Checkliste" at bounding box center [72, 135] width 82 height 7
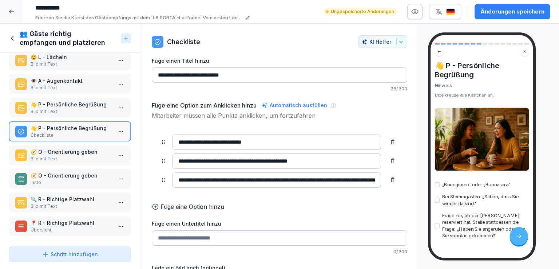
scroll to position [35, 0]
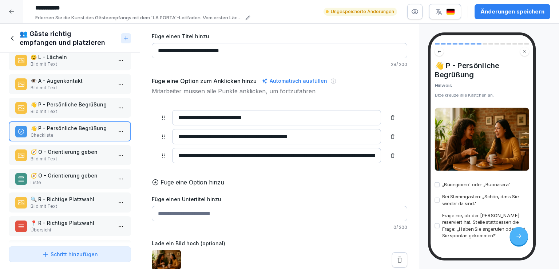
click at [396, 256] on icon at bounding box center [399, 259] width 7 height 7
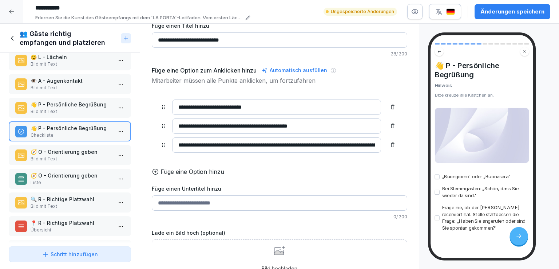
click at [278, 255] on icon at bounding box center [278, 250] width 9 height 7
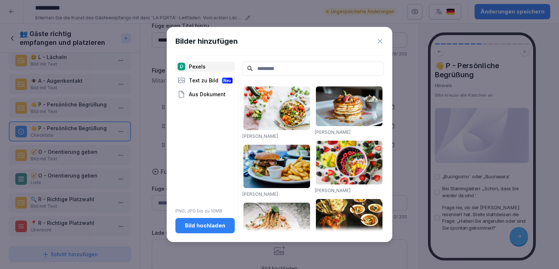
click at [273, 67] on input at bounding box center [313, 69] width 141 height 14
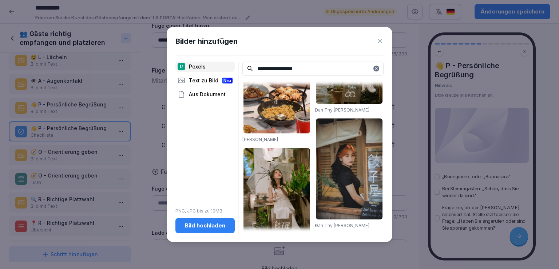
scroll to position [1369, 0]
drag, startPoint x: 314, startPoint y: 68, endPoint x: 251, endPoint y: 72, distance: 63.9
click at [251, 72] on input "**********" at bounding box center [313, 69] width 141 height 14
type input "****"
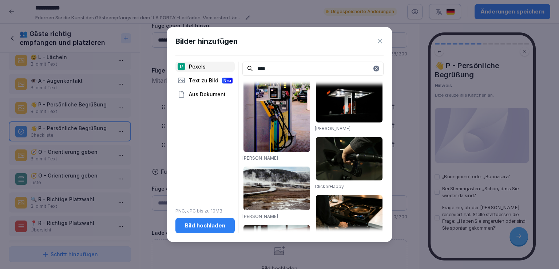
scroll to position [855, 0]
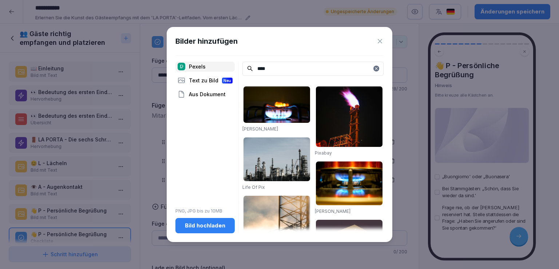
scroll to position [855, 0]
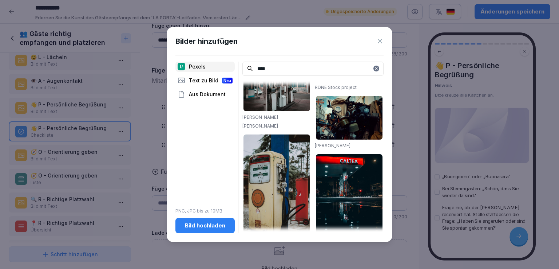
drag, startPoint x: 273, startPoint y: 68, endPoint x: 246, endPoint y: 69, distance: 27.3
click at [246, 69] on div "****" at bounding box center [313, 69] width 141 height 14
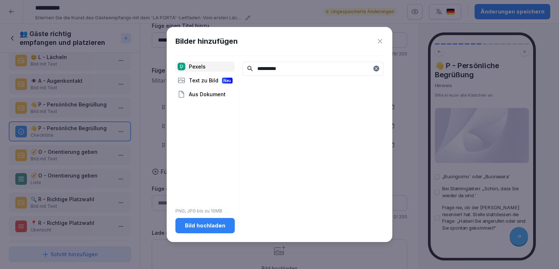
type input "**********"
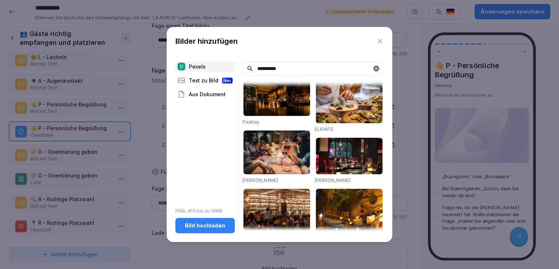
scroll to position [66, 0]
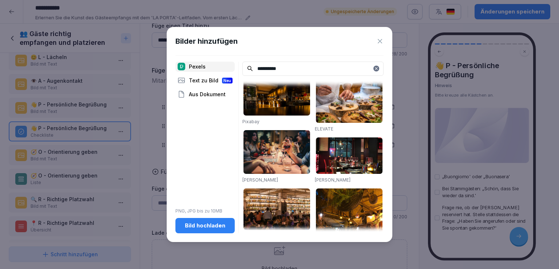
click at [285, 151] on img at bounding box center [277, 152] width 67 height 44
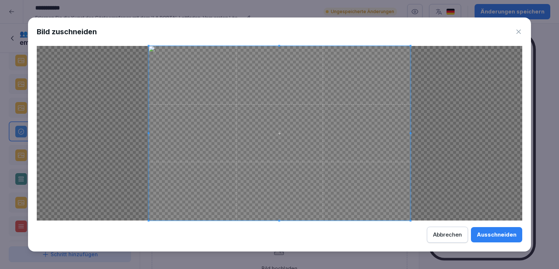
click at [498, 232] on div "Ausschneiden" at bounding box center [497, 235] width 40 height 8
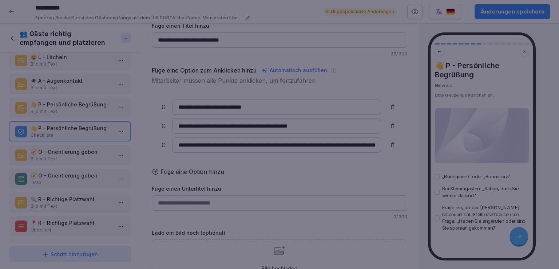
scroll to position [35, 0]
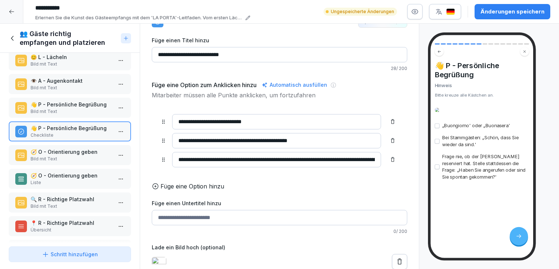
click at [90, 104] on p "👋 P - Persönliche Begrüßung" at bounding box center [72, 105] width 82 height 8
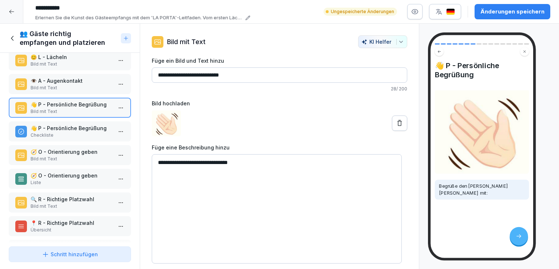
click at [84, 126] on p "👋 P - Persönliche Begrüßung" at bounding box center [72, 128] width 82 height 8
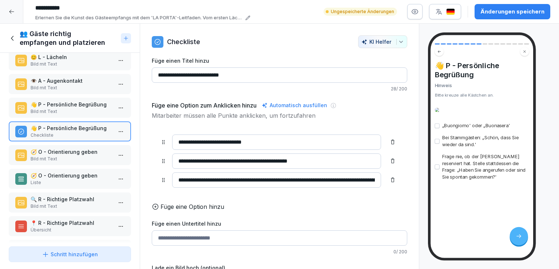
scroll to position [35, 0]
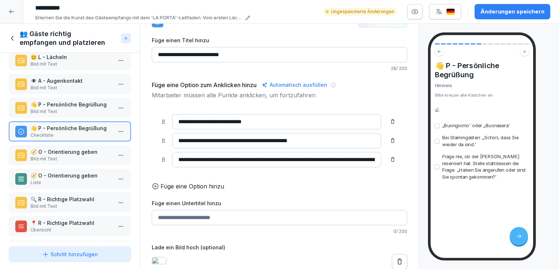
click at [396, 258] on icon at bounding box center [399, 261] width 7 height 7
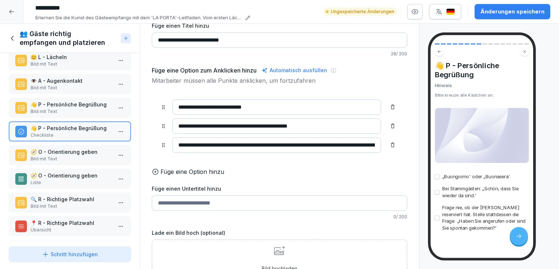
click at [276, 255] on icon at bounding box center [278, 252] width 9 height 5
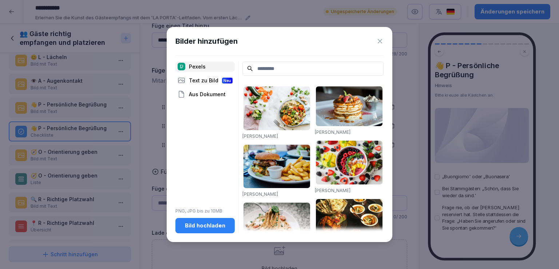
click at [283, 72] on input at bounding box center [313, 69] width 141 height 14
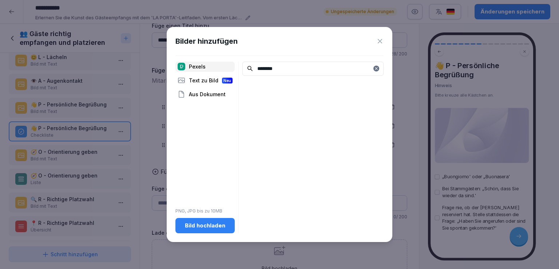
type input "********"
click at [209, 76] on div "Text zu Bild Neu" at bounding box center [205, 80] width 59 height 10
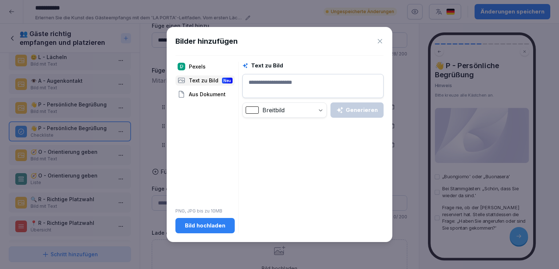
click at [299, 80] on textarea at bounding box center [313, 86] width 141 height 24
type textarea "********"
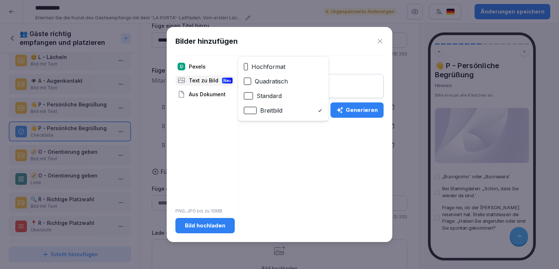
click at [318, 113] on body "**********" at bounding box center [279, 134] width 559 height 269
click at [304, 190] on div "Text zu Bild ******** Breitbild Generieren" at bounding box center [313, 148] width 141 height 172
click at [364, 114] on button "Generieren" at bounding box center [357, 109] width 53 height 15
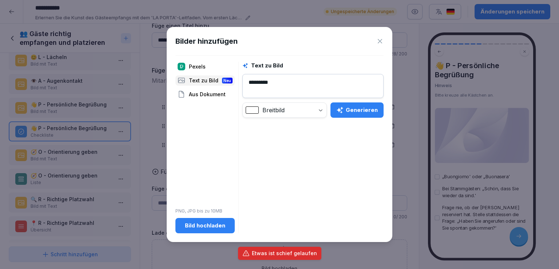
click at [218, 98] on div "Aus Dokument" at bounding box center [205, 94] width 59 height 10
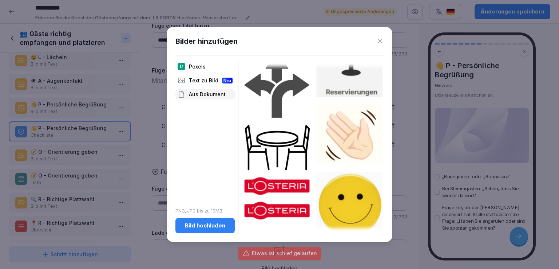
scroll to position [0, 0]
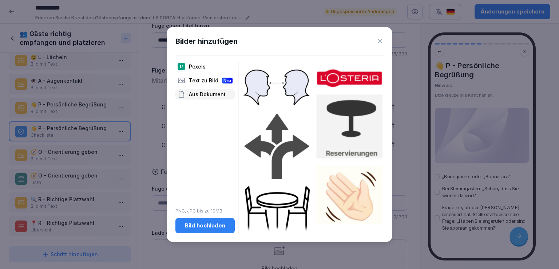
click at [207, 80] on div "Text zu Bild Neu" at bounding box center [205, 80] width 59 height 10
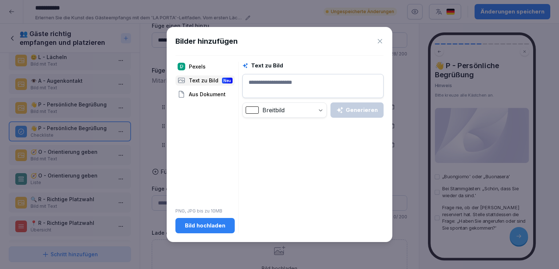
click at [197, 65] on div "Pexels" at bounding box center [205, 67] width 59 height 10
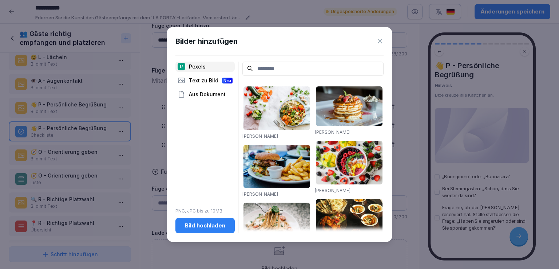
click at [298, 69] on input at bounding box center [313, 69] width 141 height 14
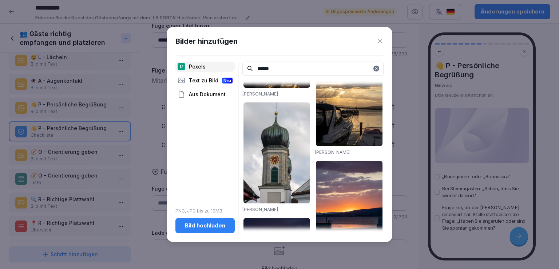
scroll to position [178, 0]
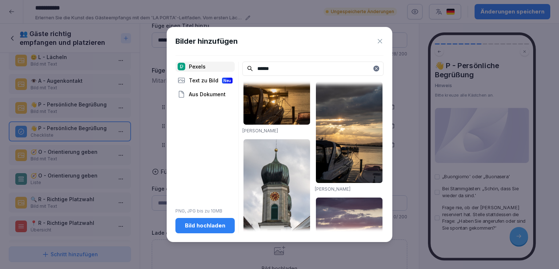
drag, startPoint x: 277, startPoint y: 69, endPoint x: 235, endPoint y: 70, distance: 42.2
click at [235, 70] on div "Pexels Text zu Bild Neu Aus Dokument PNG, JPG bis zu 10MB Bild hochladen ******…" at bounding box center [280, 148] width 208 height 172
type input "**"
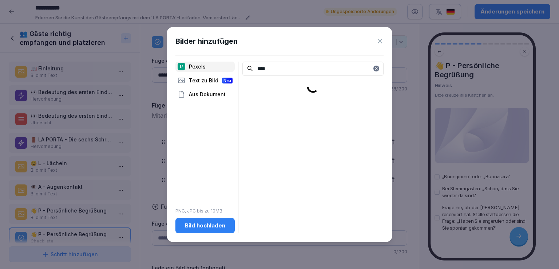
scroll to position [35, 0]
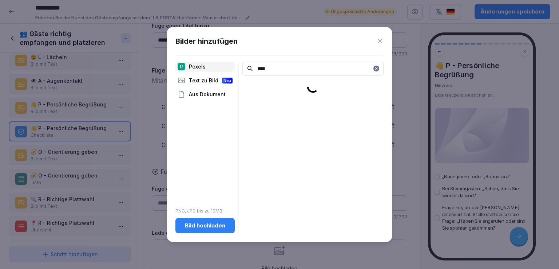
type input "****"
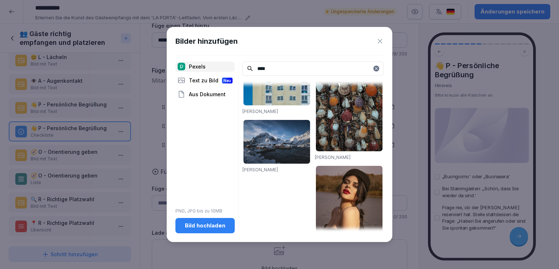
scroll to position [0, 0]
